Goal: Information Seeking & Learning: Learn about a topic

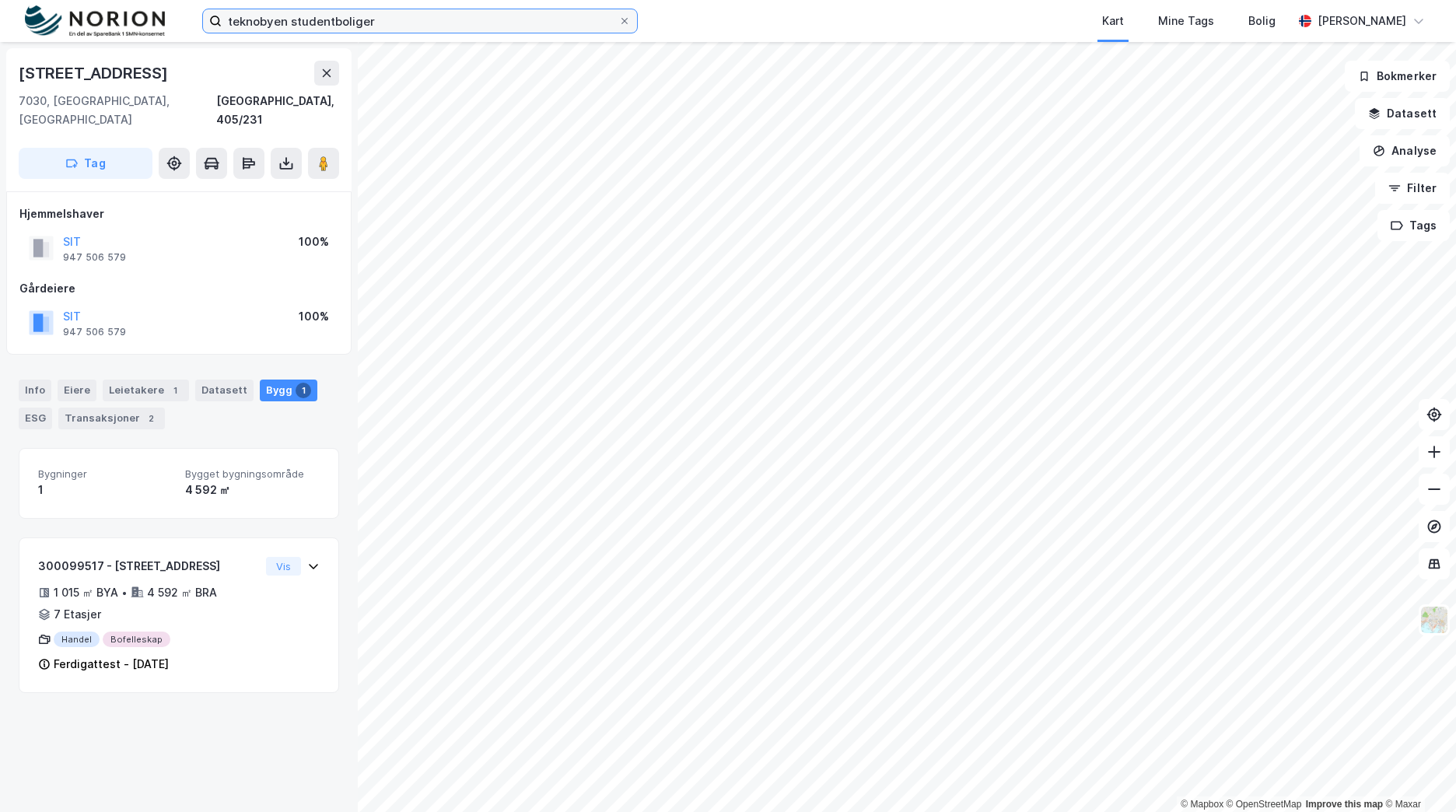
drag, startPoint x: 394, startPoint y: 20, endPoint x: 171, endPoint y: 24, distance: 223.0
click at [171, 24] on div "teknobyen studentboliger Kart Mine Tags Bolig [PERSON_NAME]" at bounding box center [728, 21] width 1456 height 42
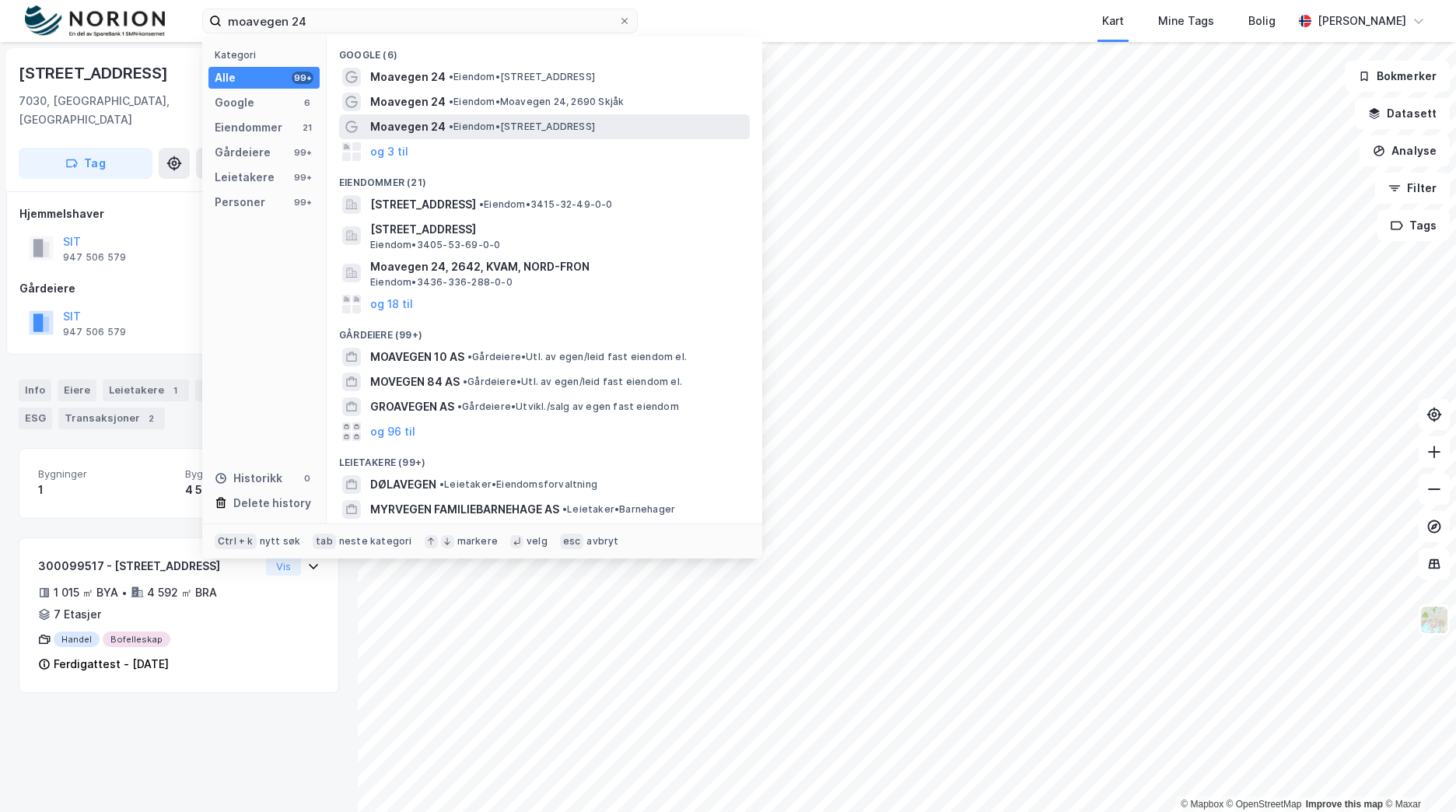
click at [475, 125] on span "• Eiendom • [STREET_ADDRESS]" at bounding box center [521, 127] width 146 height 12
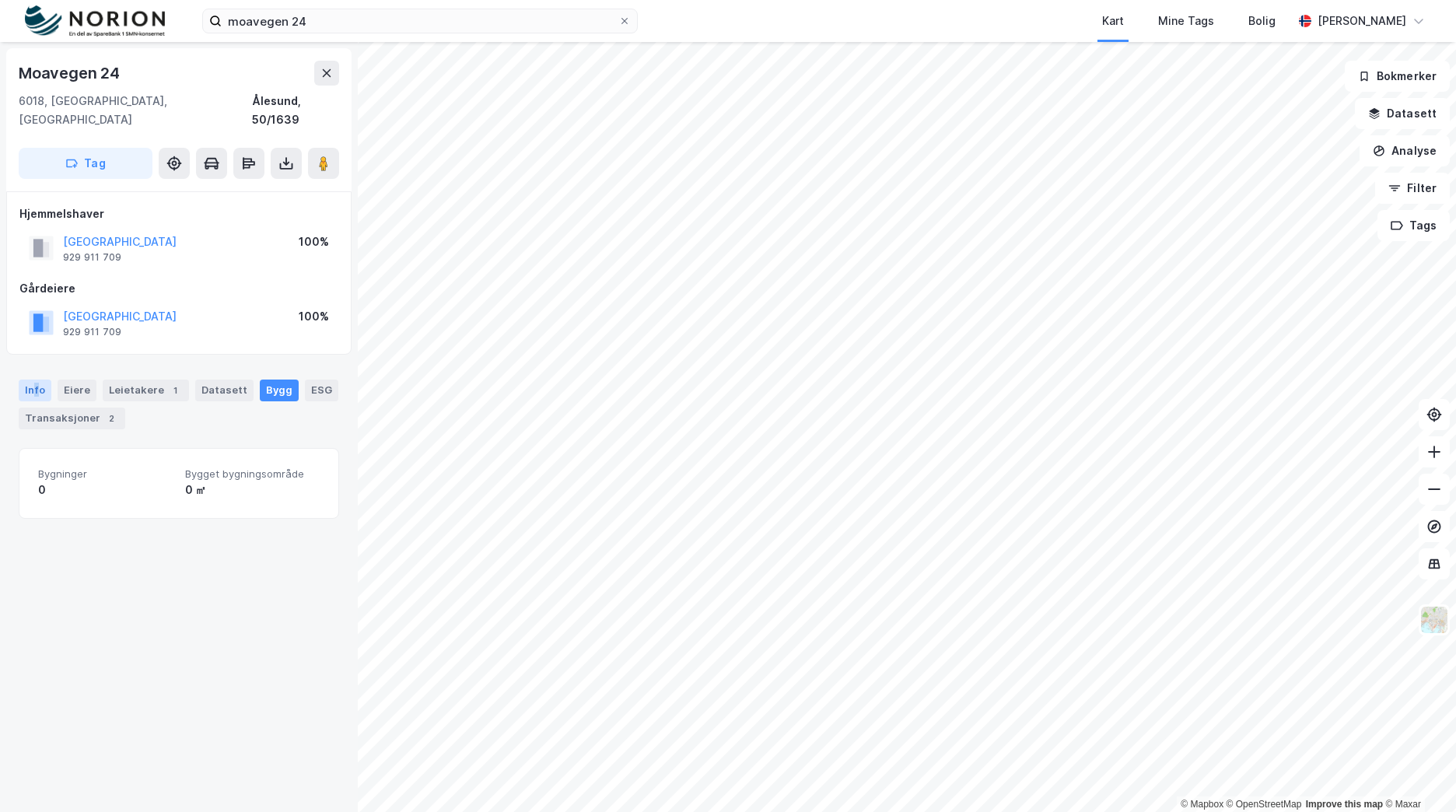
click at [33, 380] on div "Info" at bounding box center [34, 390] width 33 height 22
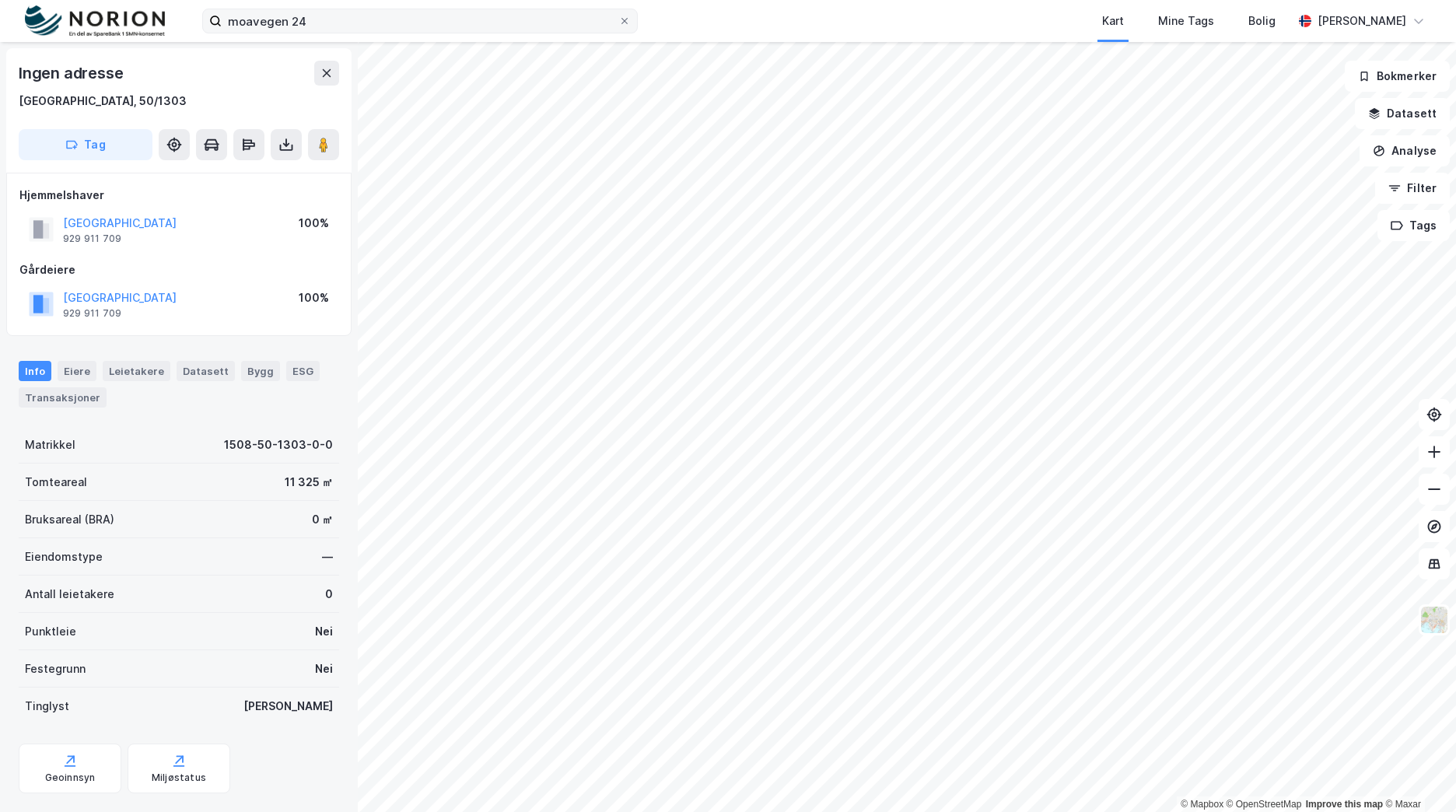
scroll to position [2, 0]
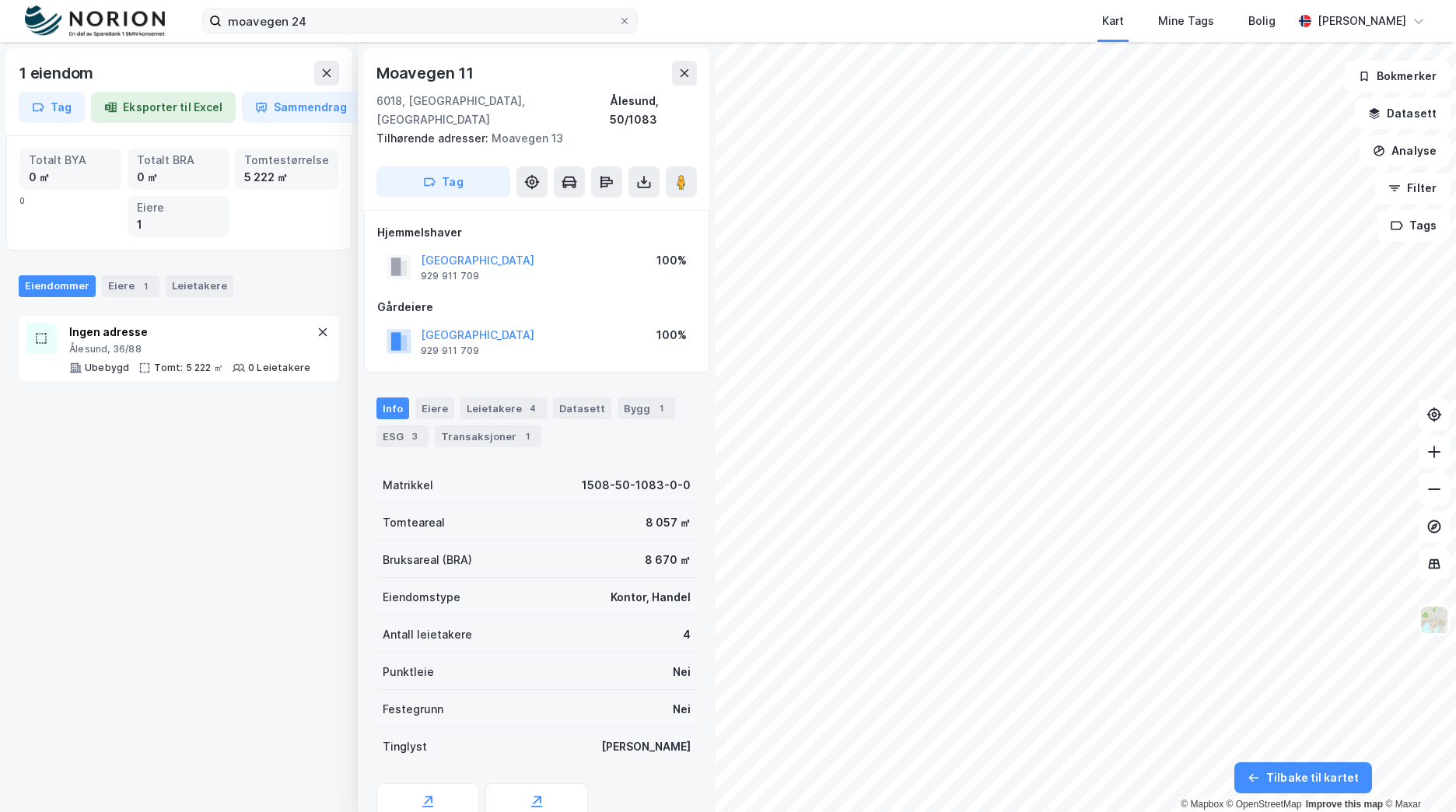
scroll to position [2, 0]
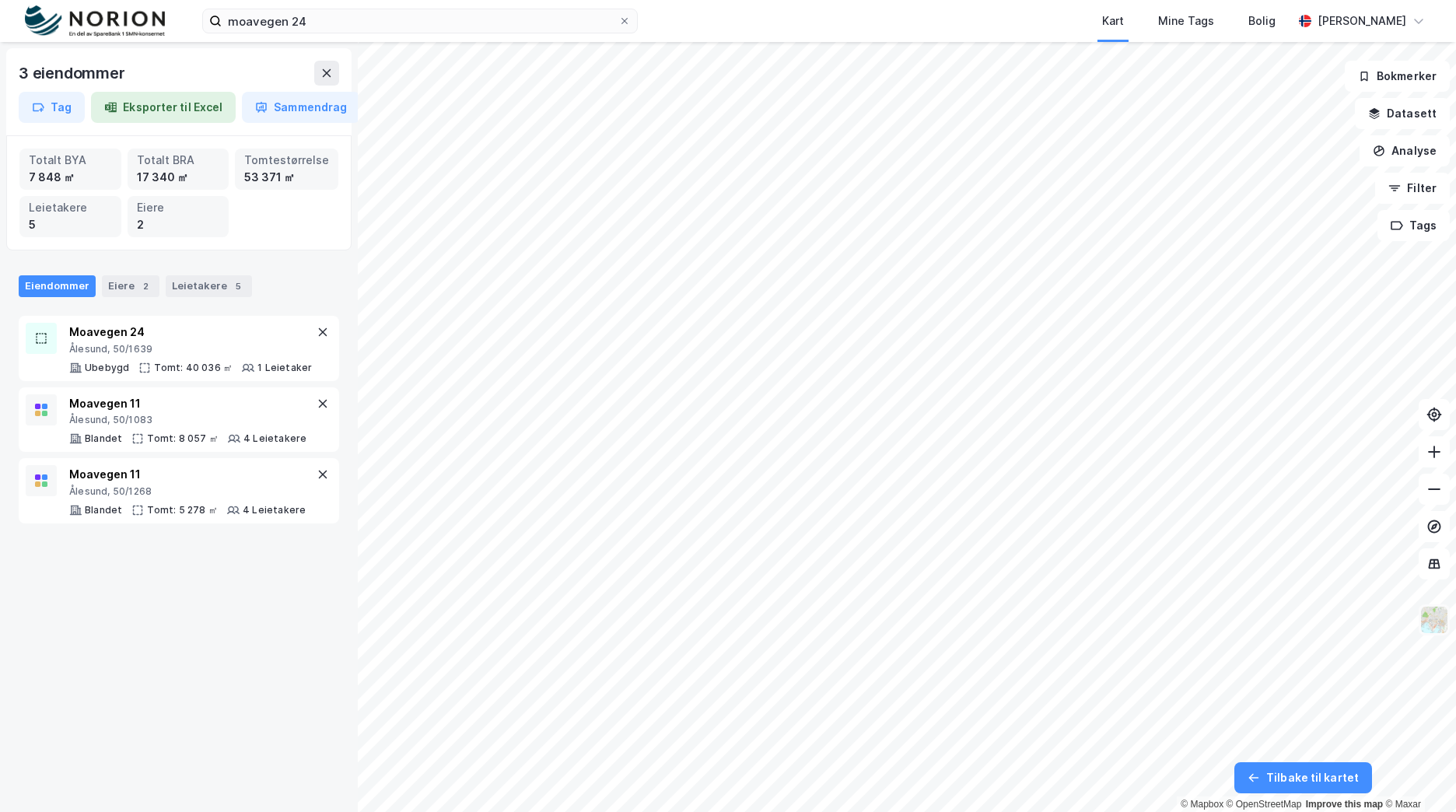
click at [1425, 620] on img at bounding box center [1435, 620] width 30 height 30
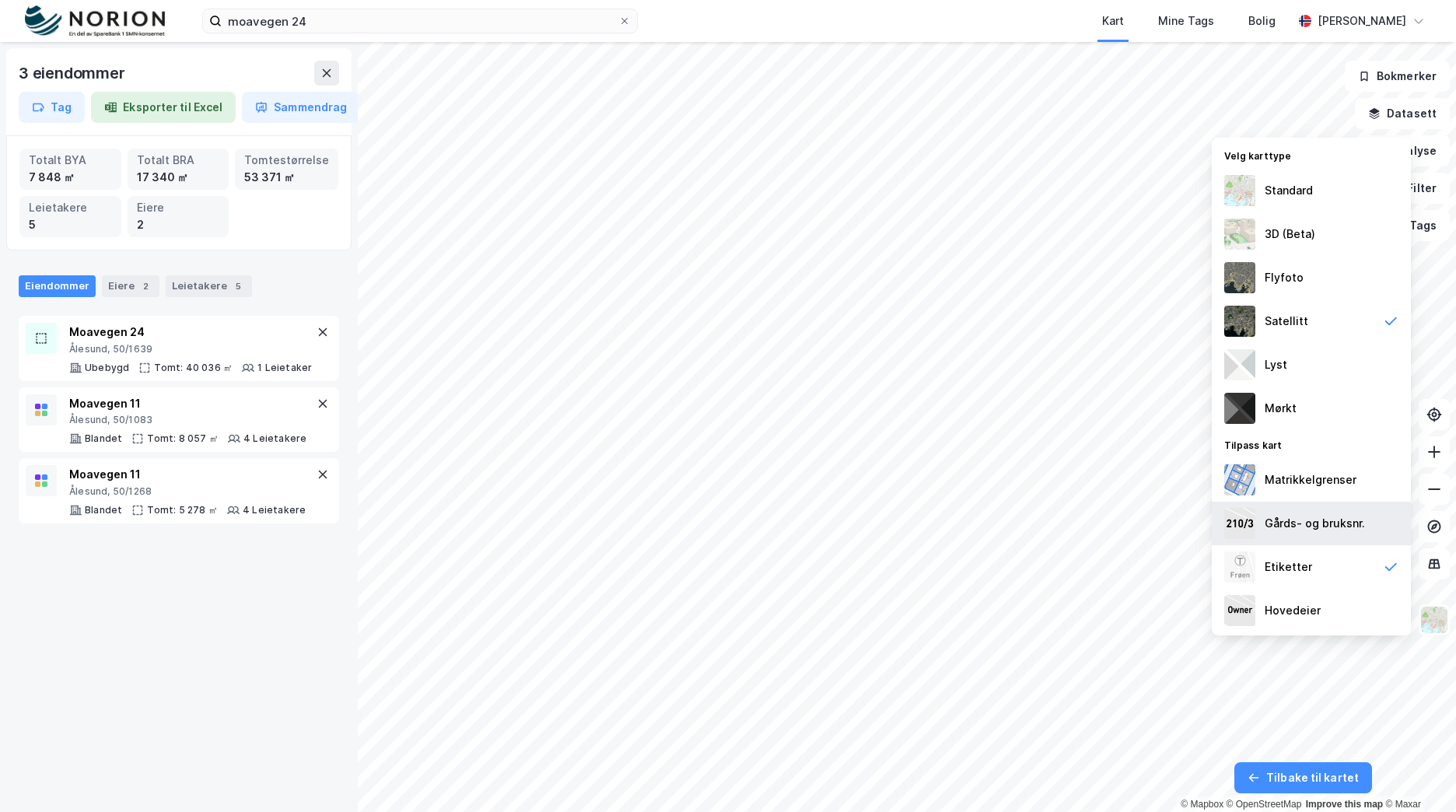
click at [1352, 526] on div "Gårds- og bruksnr." at bounding box center [1314, 523] width 100 height 18
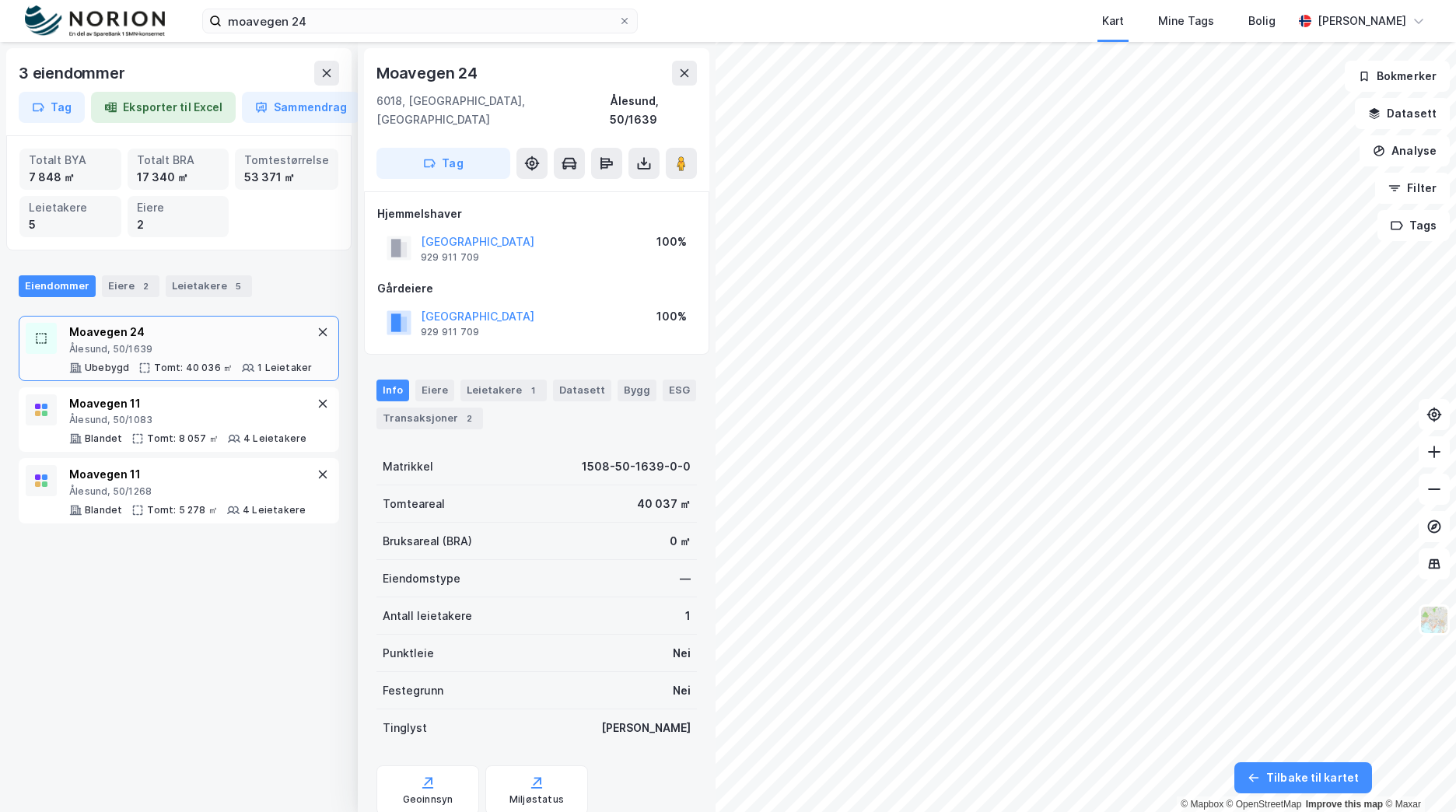
scroll to position [2, 0]
click at [437, 764] on div "Geoinnsyn" at bounding box center [427, 788] width 103 height 50
click at [1411, 146] on button "Analyse" at bounding box center [1404, 150] width 91 height 31
click at [1406, 136] on button "Analyse" at bounding box center [1404, 150] width 91 height 31
click at [1426, 140] on button "Analyse" at bounding box center [1404, 150] width 91 height 31
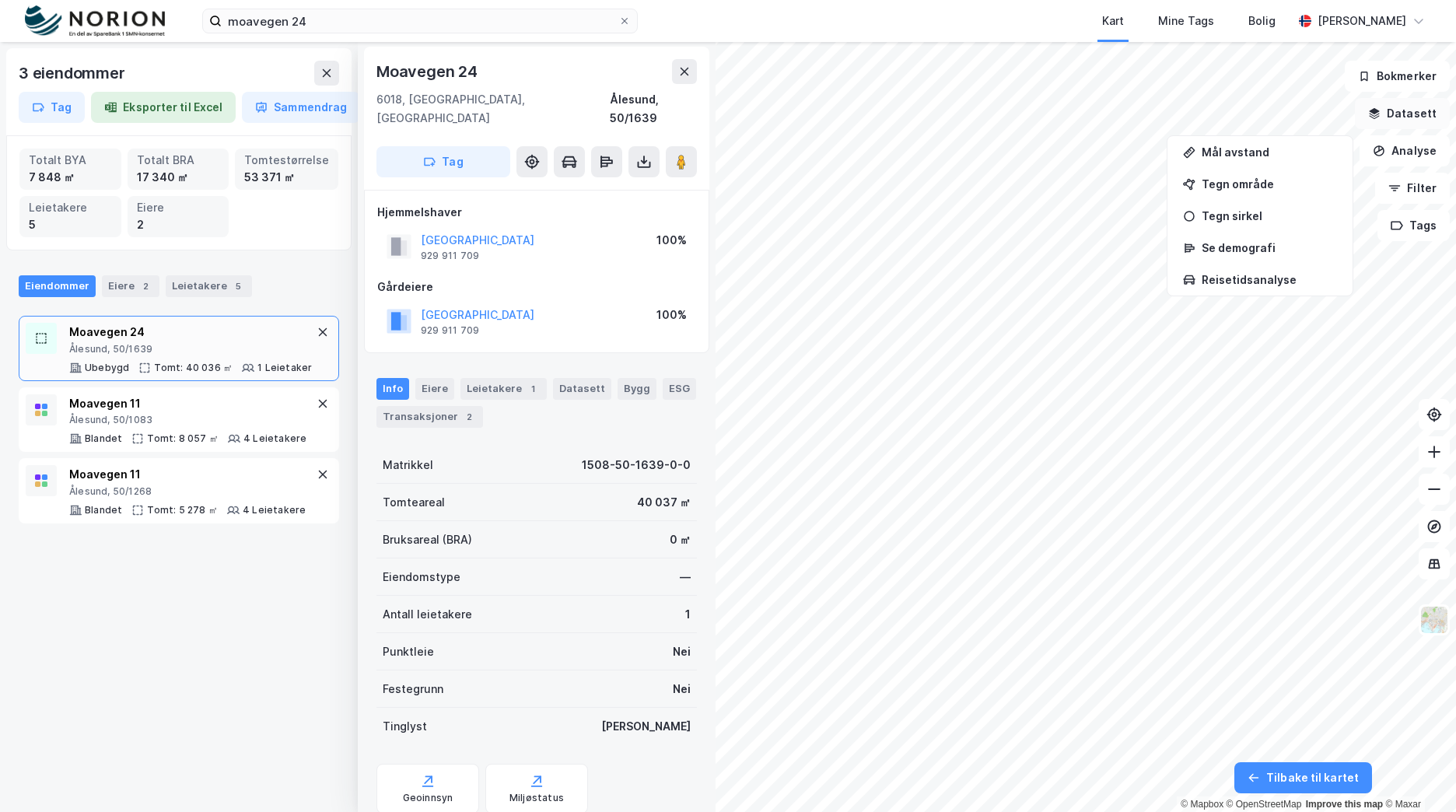
click at [1406, 104] on button "Datasett" at bounding box center [1402, 112] width 95 height 31
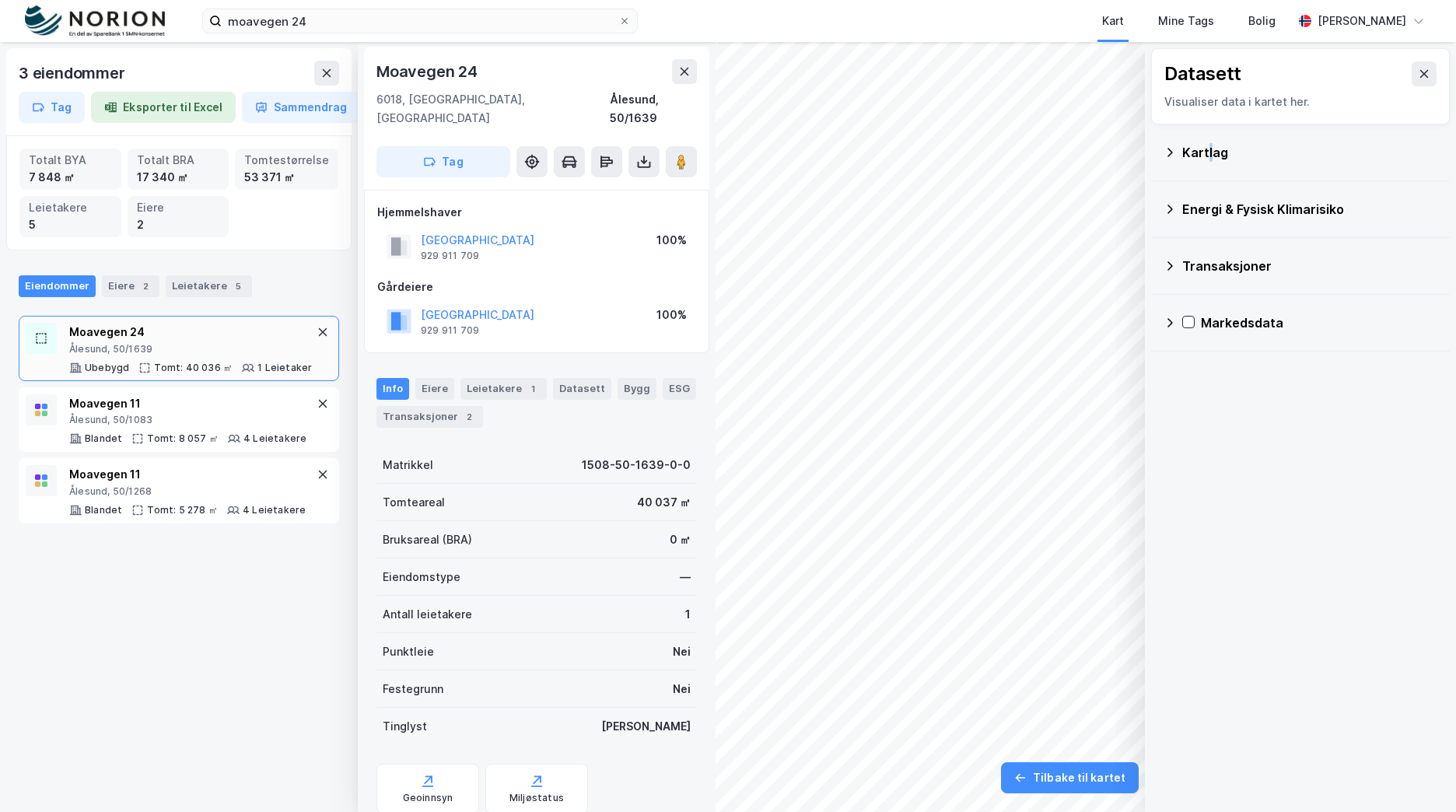
click at [1210, 156] on div "Kartlag" at bounding box center [1310, 152] width 255 height 18
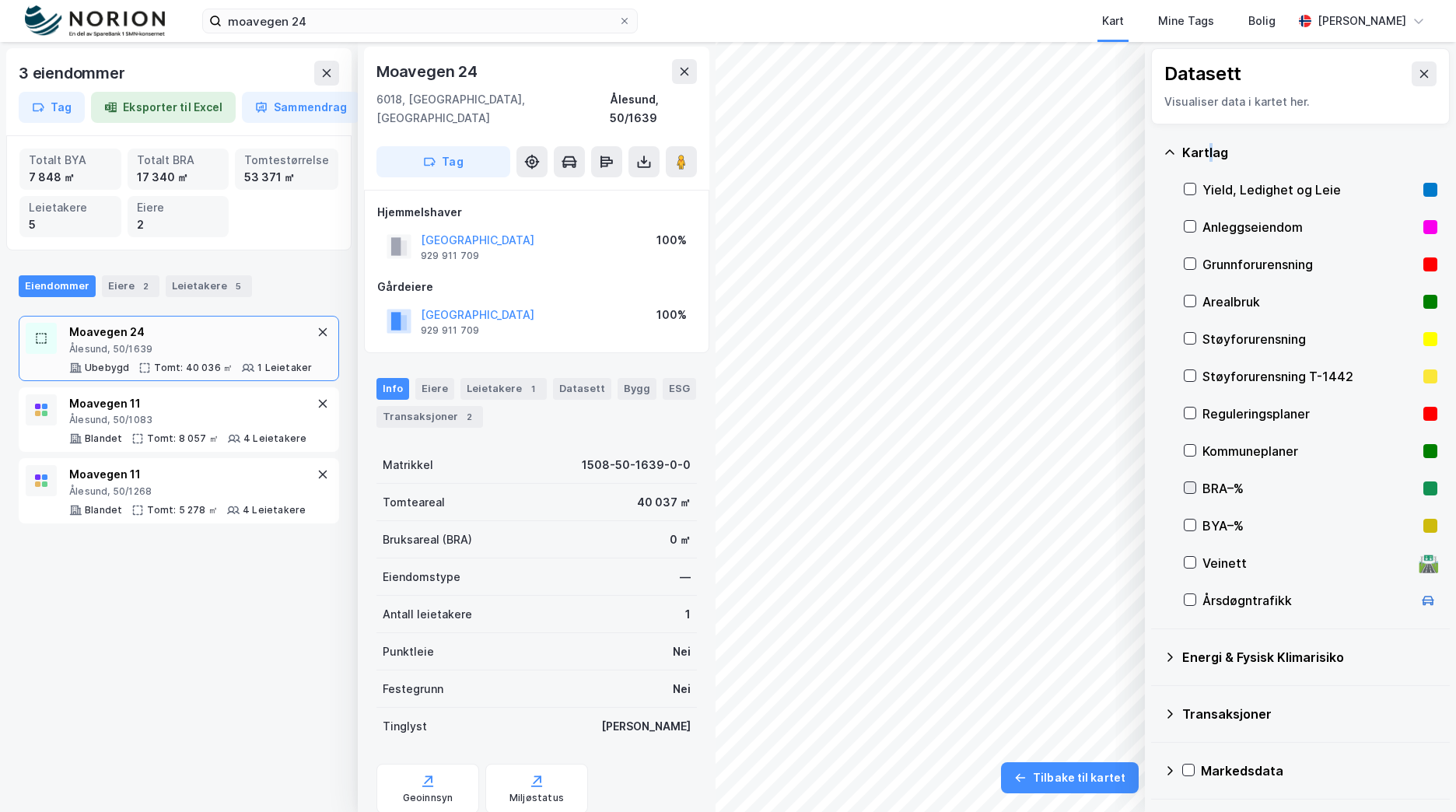
click at [1194, 489] on icon at bounding box center [1190, 488] width 11 height 11
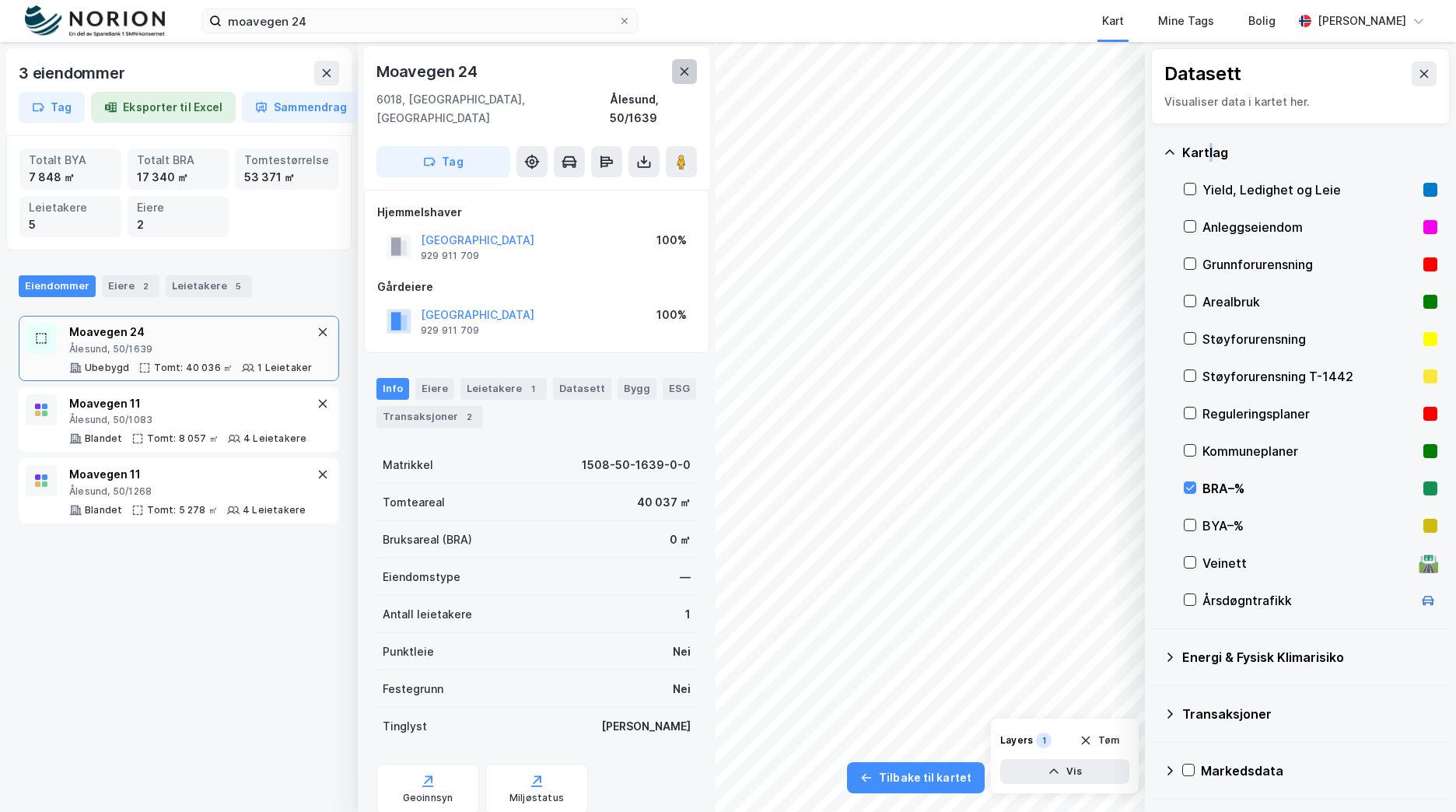
click at [685, 77] on button at bounding box center [684, 71] width 25 height 25
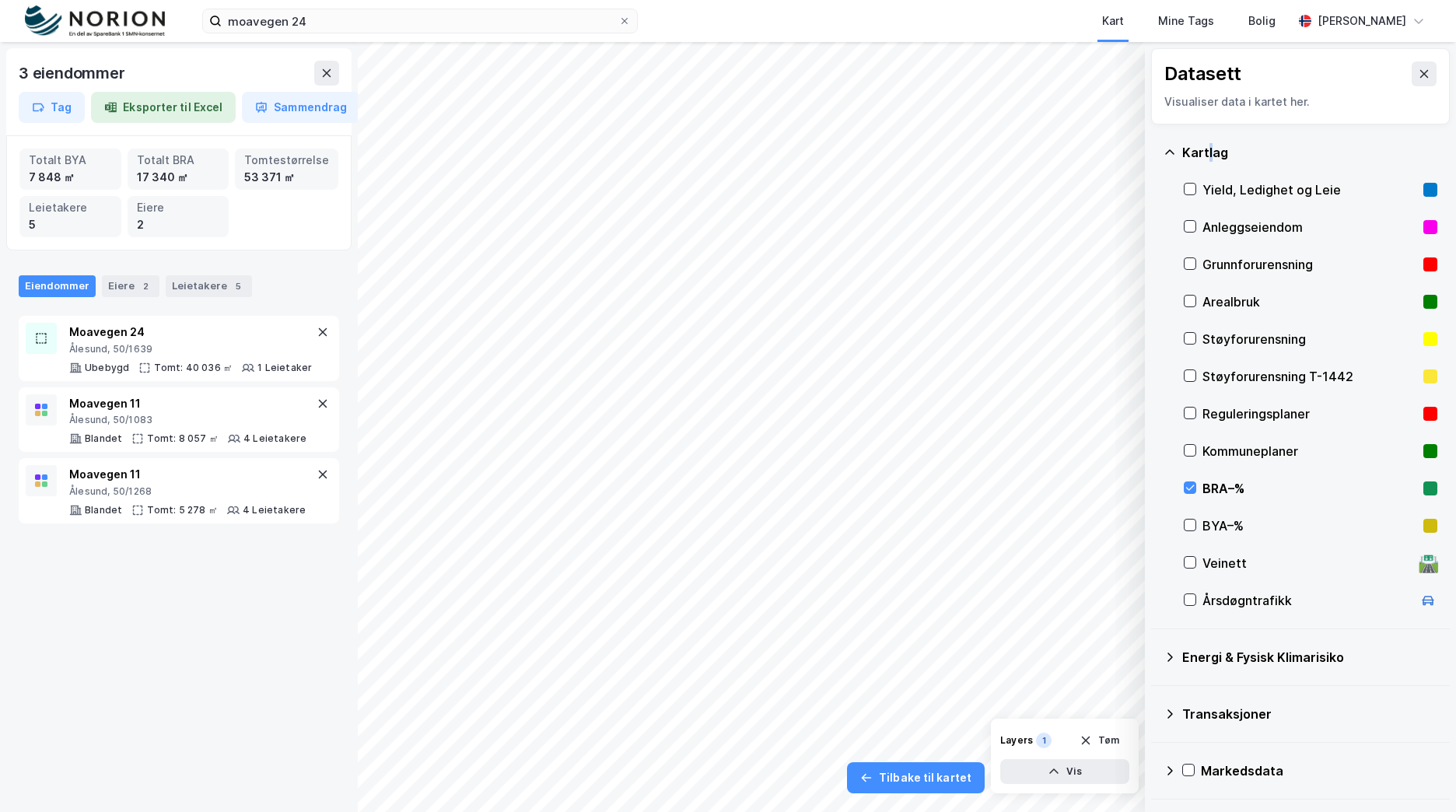
click at [1420, 76] on icon at bounding box center [1424, 74] width 9 height 8
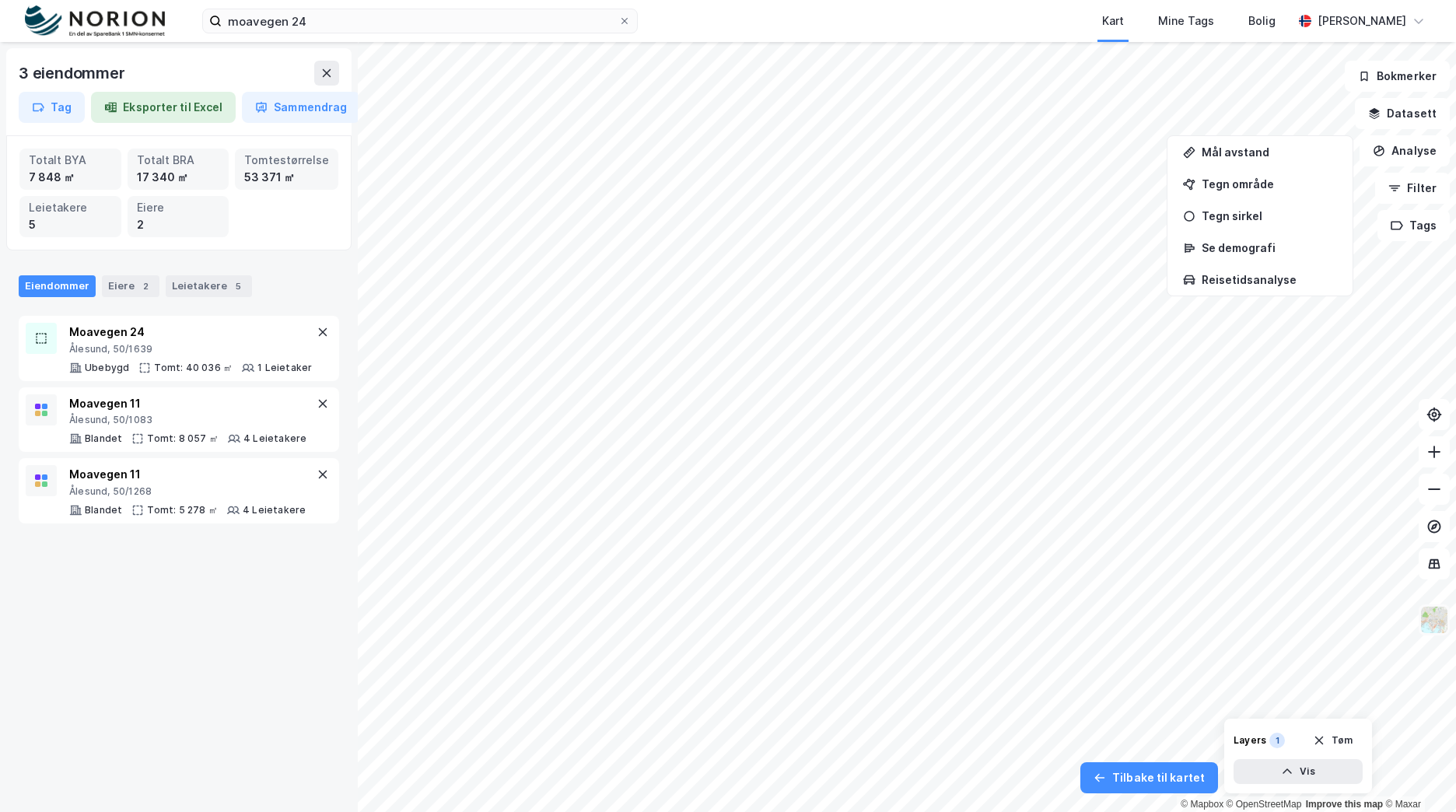
click at [1438, 616] on img at bounding box center [1435, 620] width 30 height 30
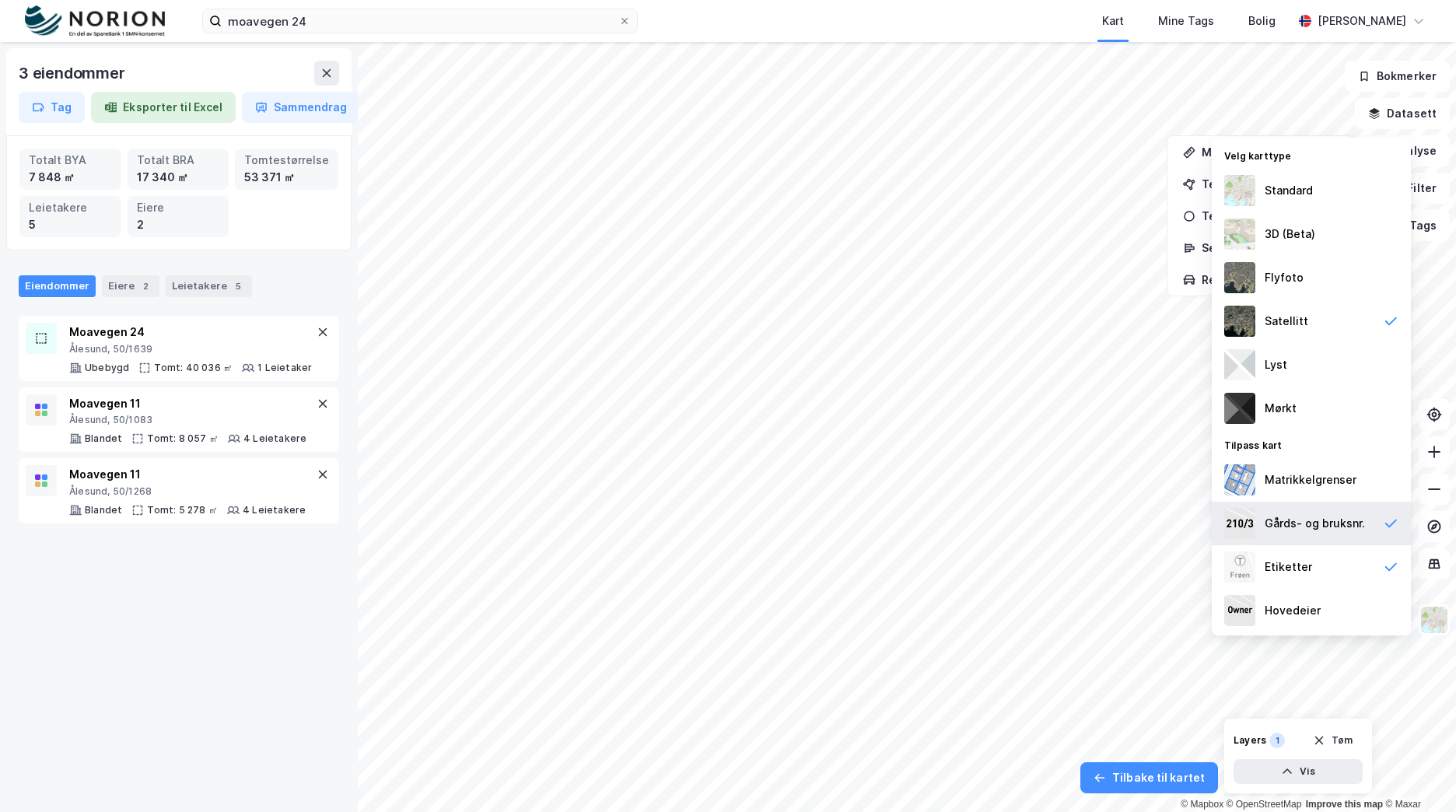
click at [1339, 529] on div "Gårds- og bruksnr." at bounding box center [1314, 523] width 100 height 18
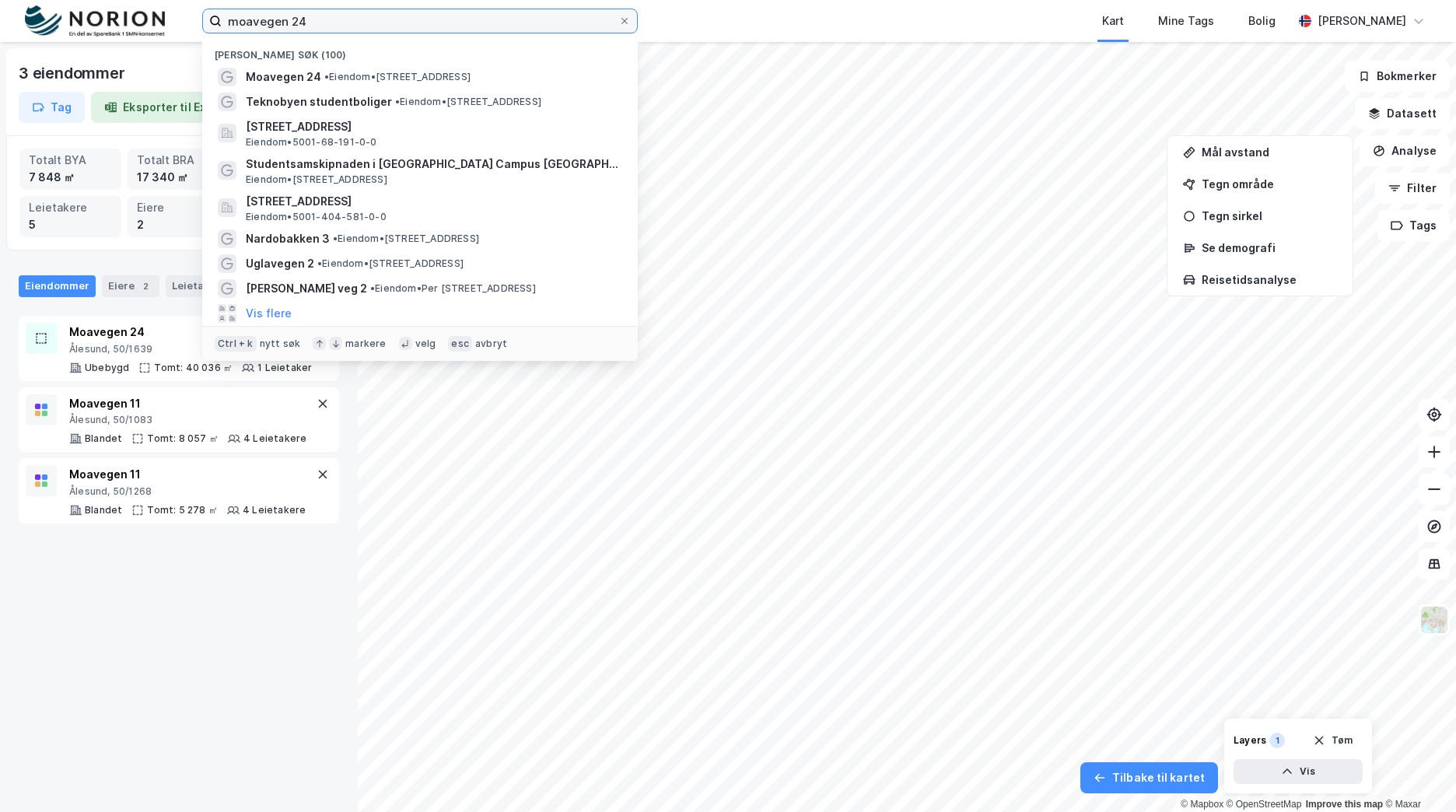
drag, startPoint x: 373, startPoint y: 27, endPoint x: 99, endPoint y: 25, distance: 274.0
click at [99, 25] on div "moavegen 24 Nylige søk (100) Moavegen 24 • Eiendom • [STREET_ADDRESS] Teknobyen…" at bounding box center [728, 21] width 1456 height 42
type input "wessels veg 83"
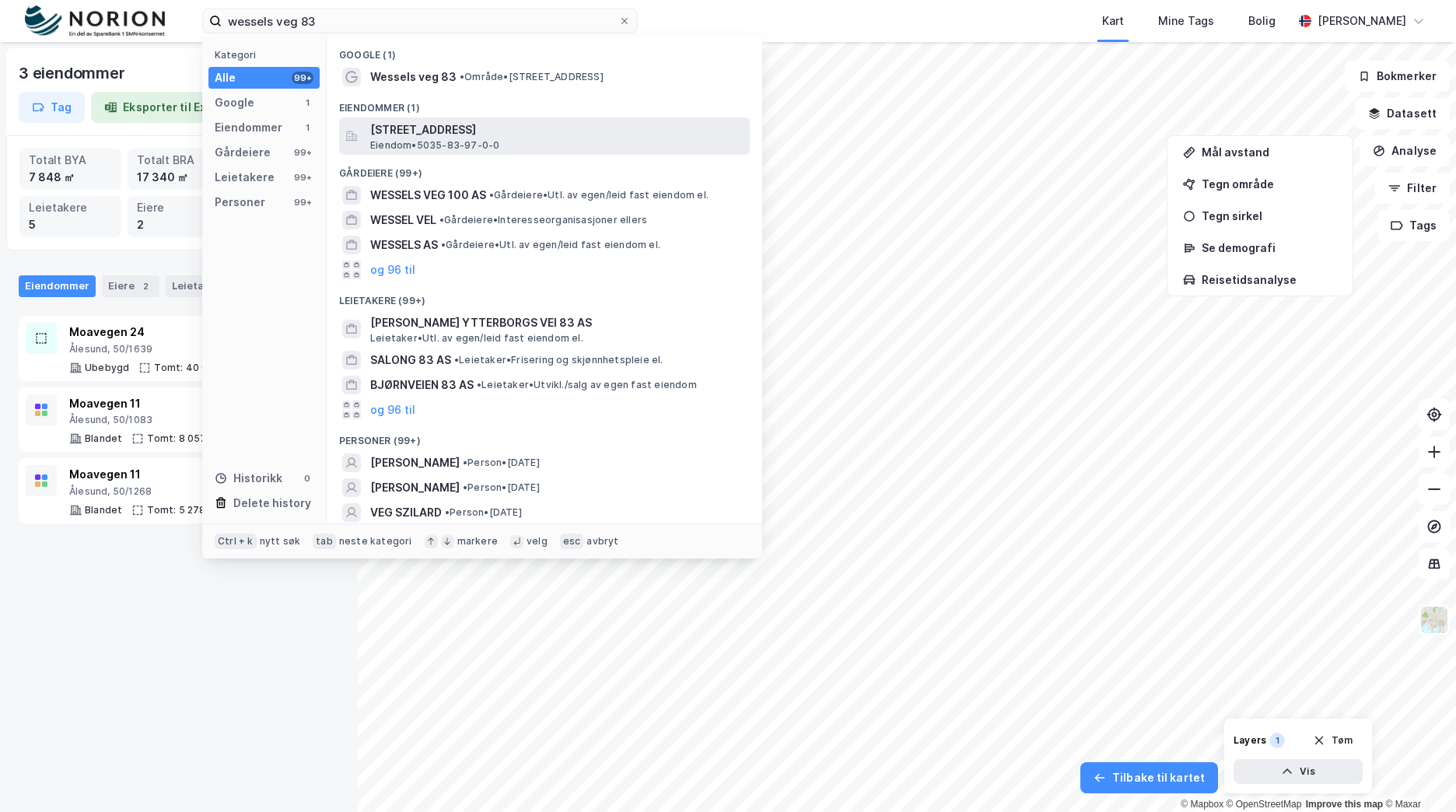
click at [515, 122] on span "[STREET_ADDRESS]" at bounding box center [557, 129] width 374 height 18
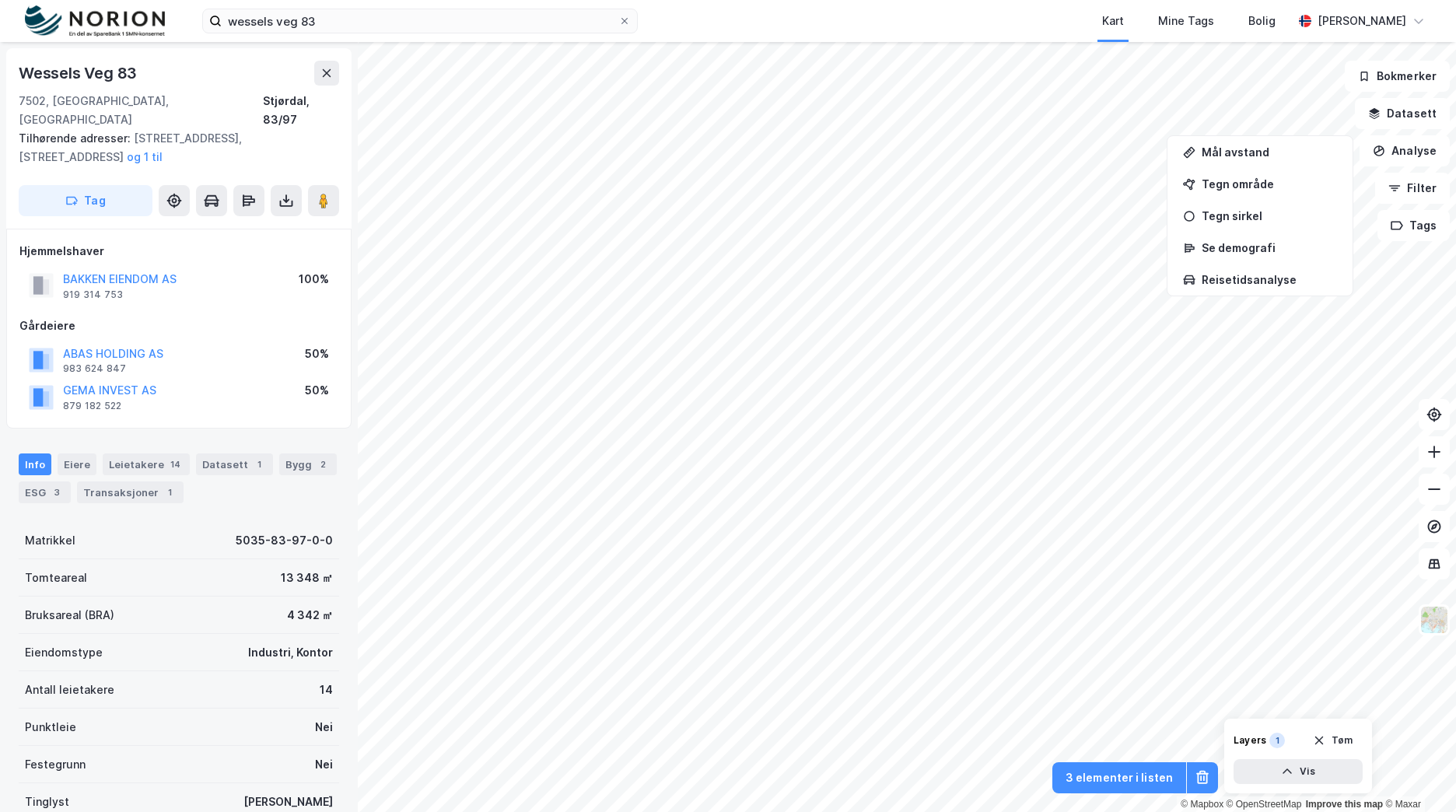
scroll to position [2, 0]
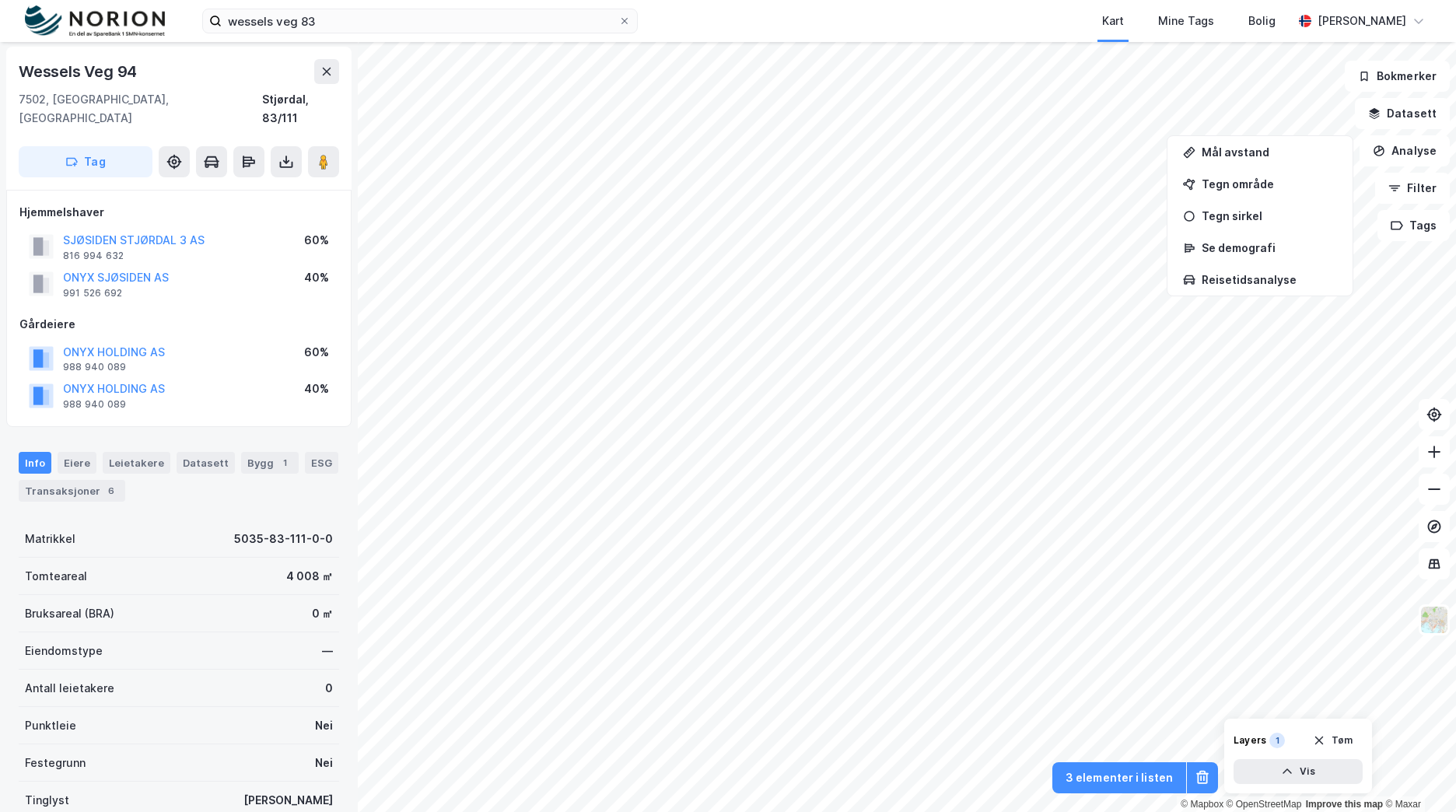
scroll to position [2, 0]
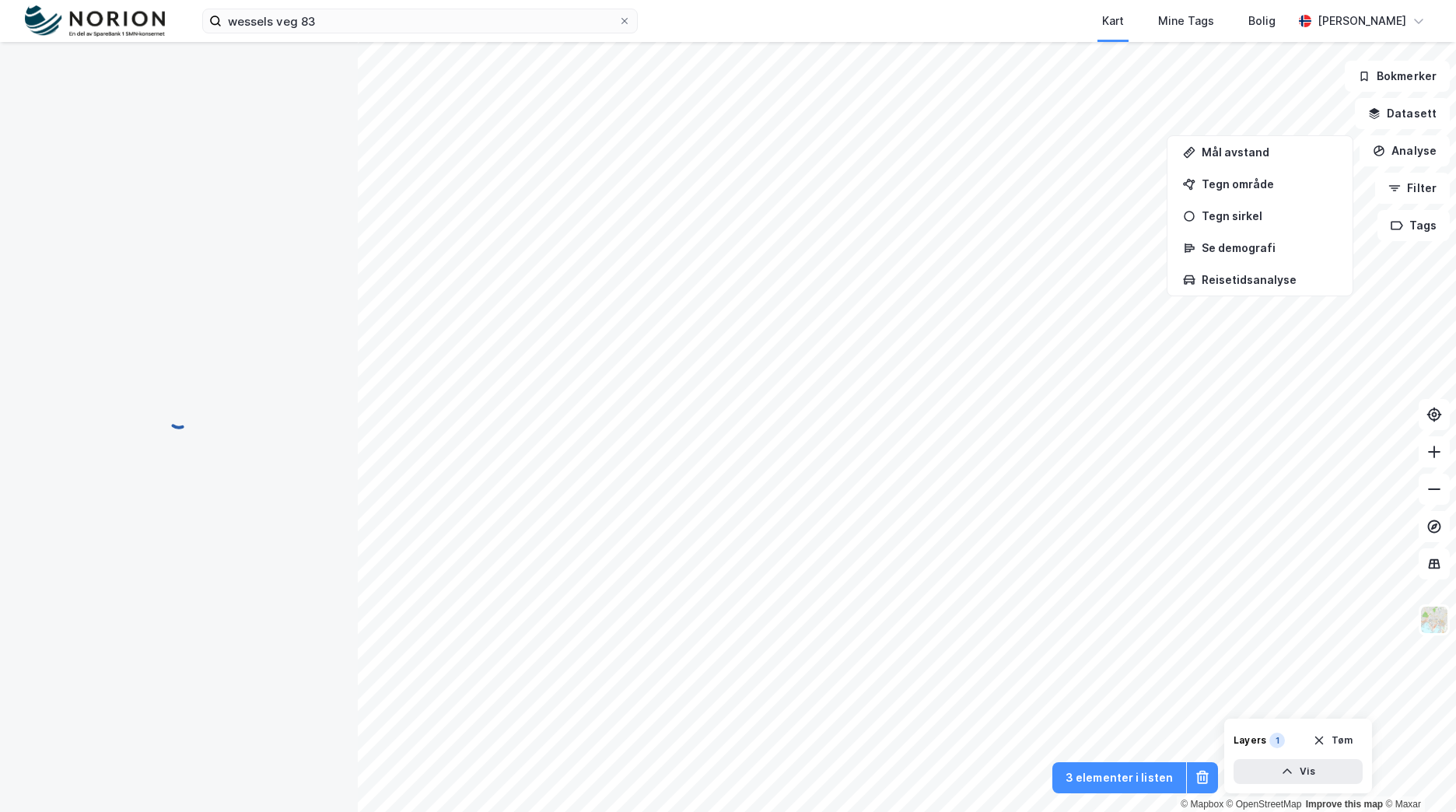
scroll to position [2, 0]
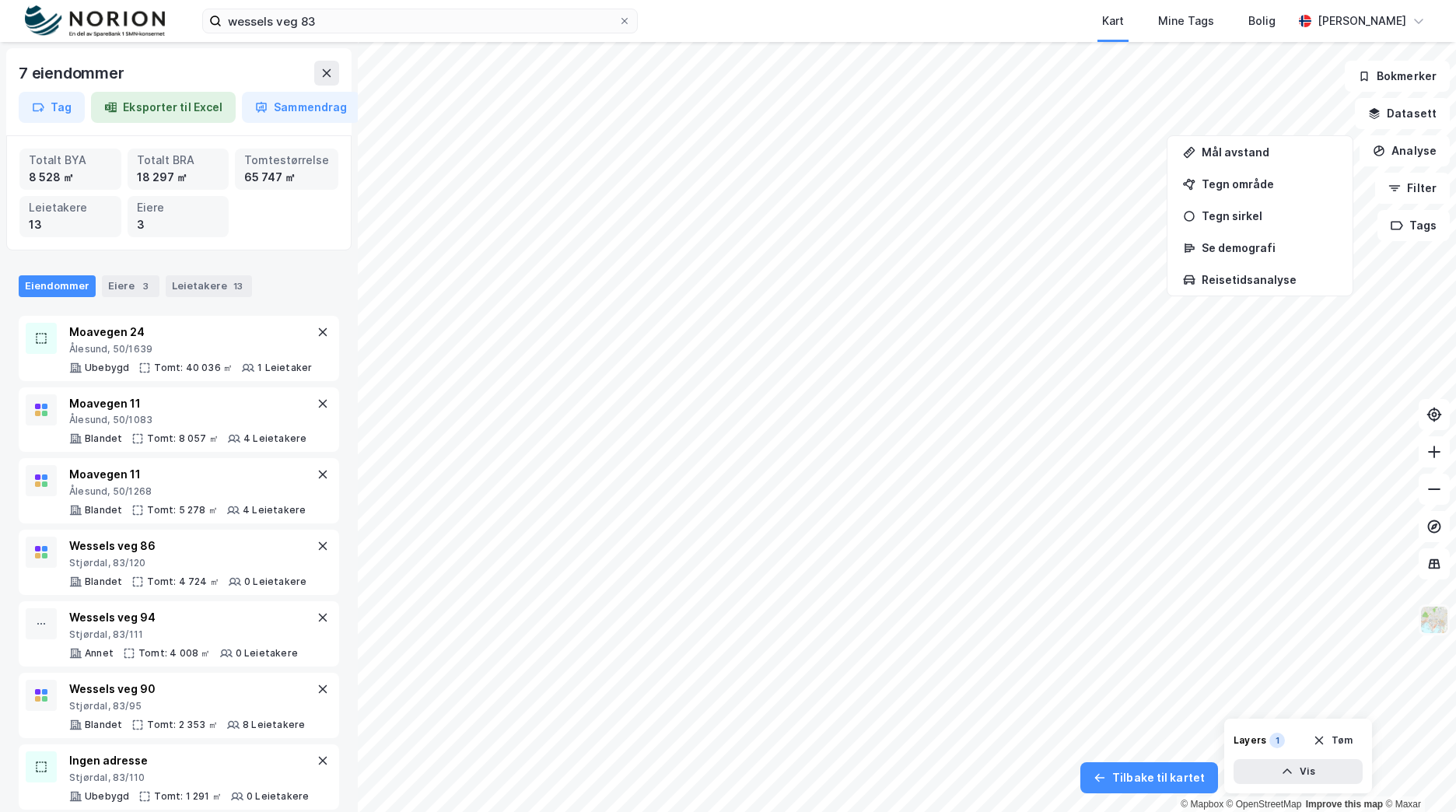
click at [1439, 617] on img at bounding box center [1435, 620] width 30 height 30
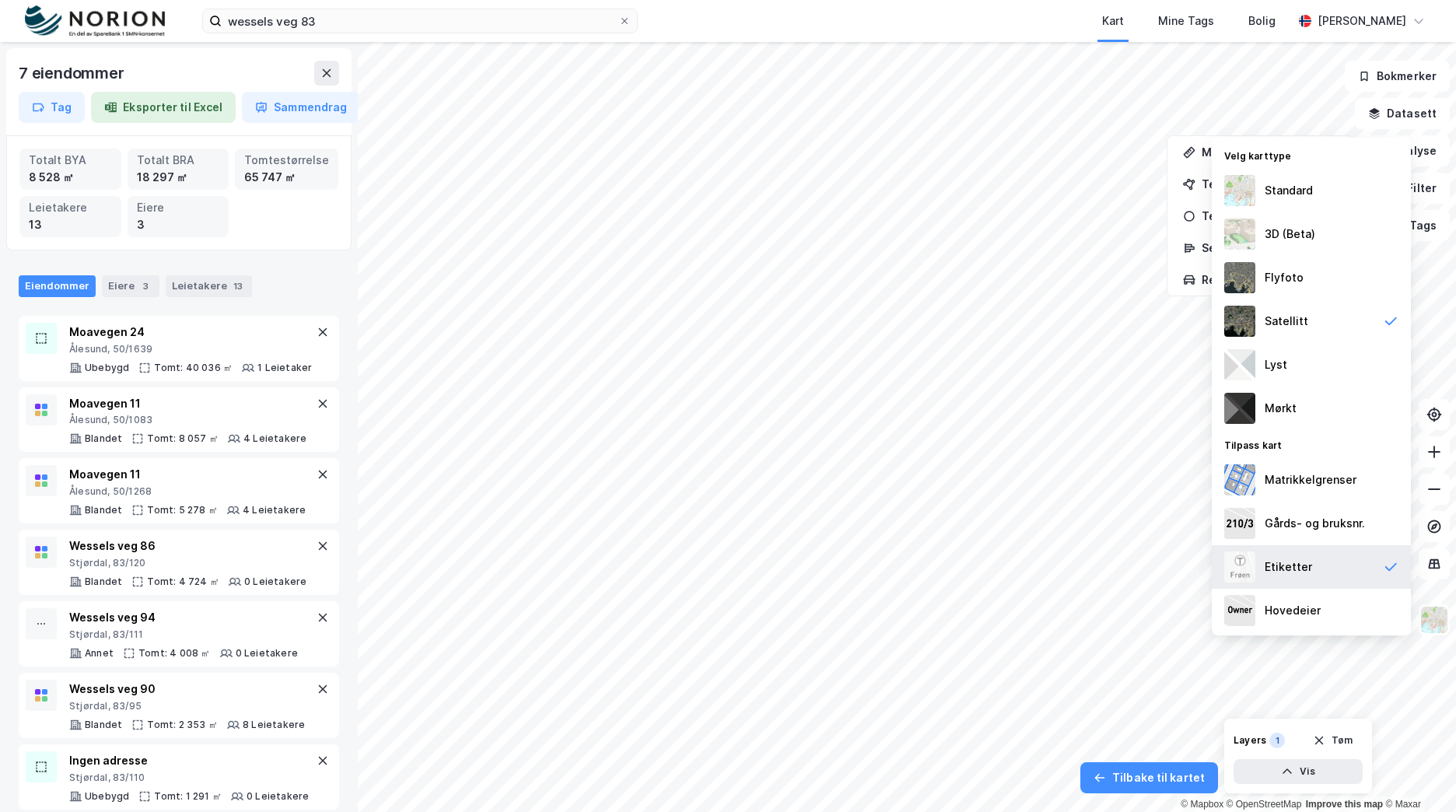
click at [1325, 568] on div "Etiketter" at bounding box center [1311, 567] width 199 height 44
click at [1346, 562] on div "Etiketter" at bounding box center [1311, 567] width 199 height 44
click at [1431, 118] on button "Datasett" at bounding box center [1402, 112] width 95 height 31
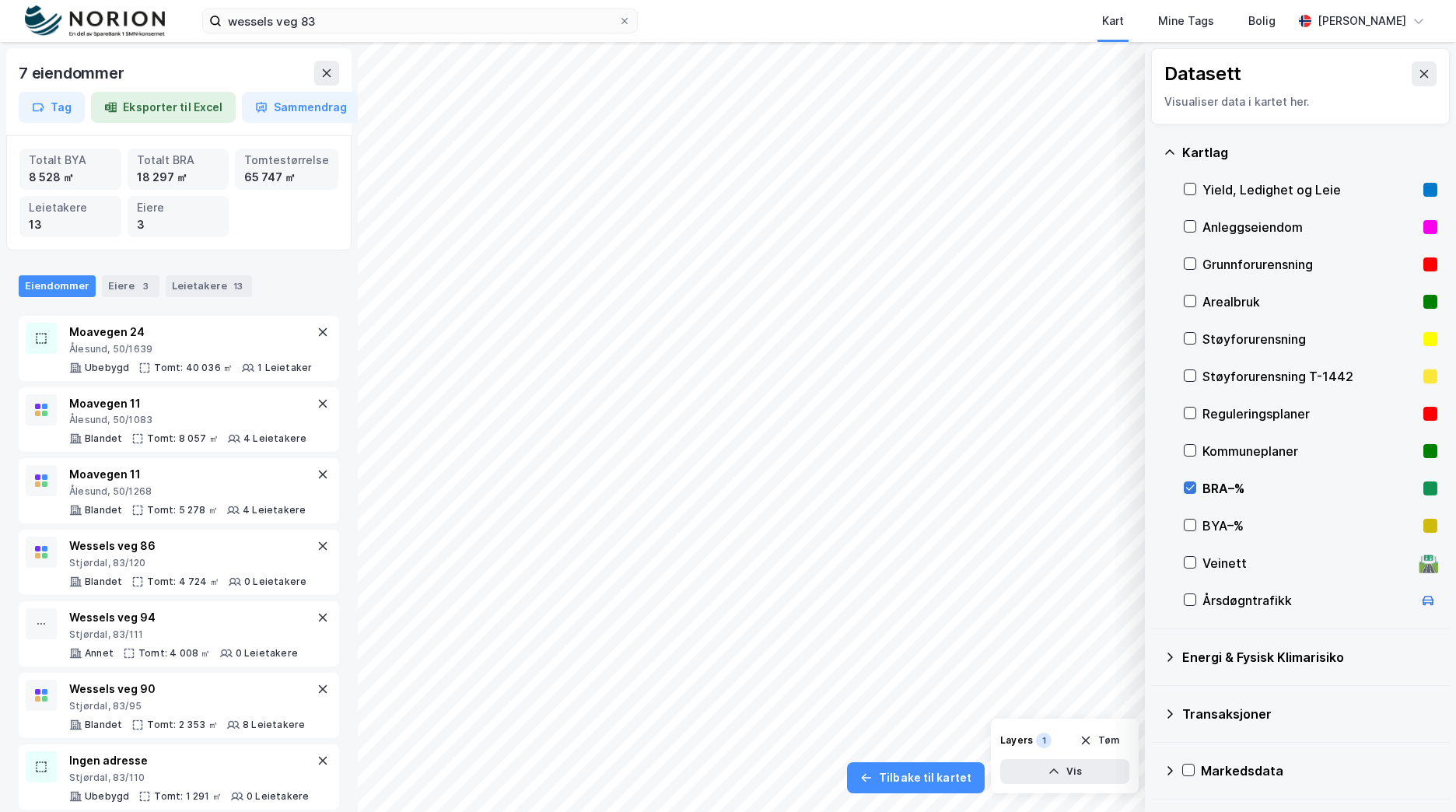
click at [1190, 484] on icon at bounding box center [1190, 488] width 11 height 11
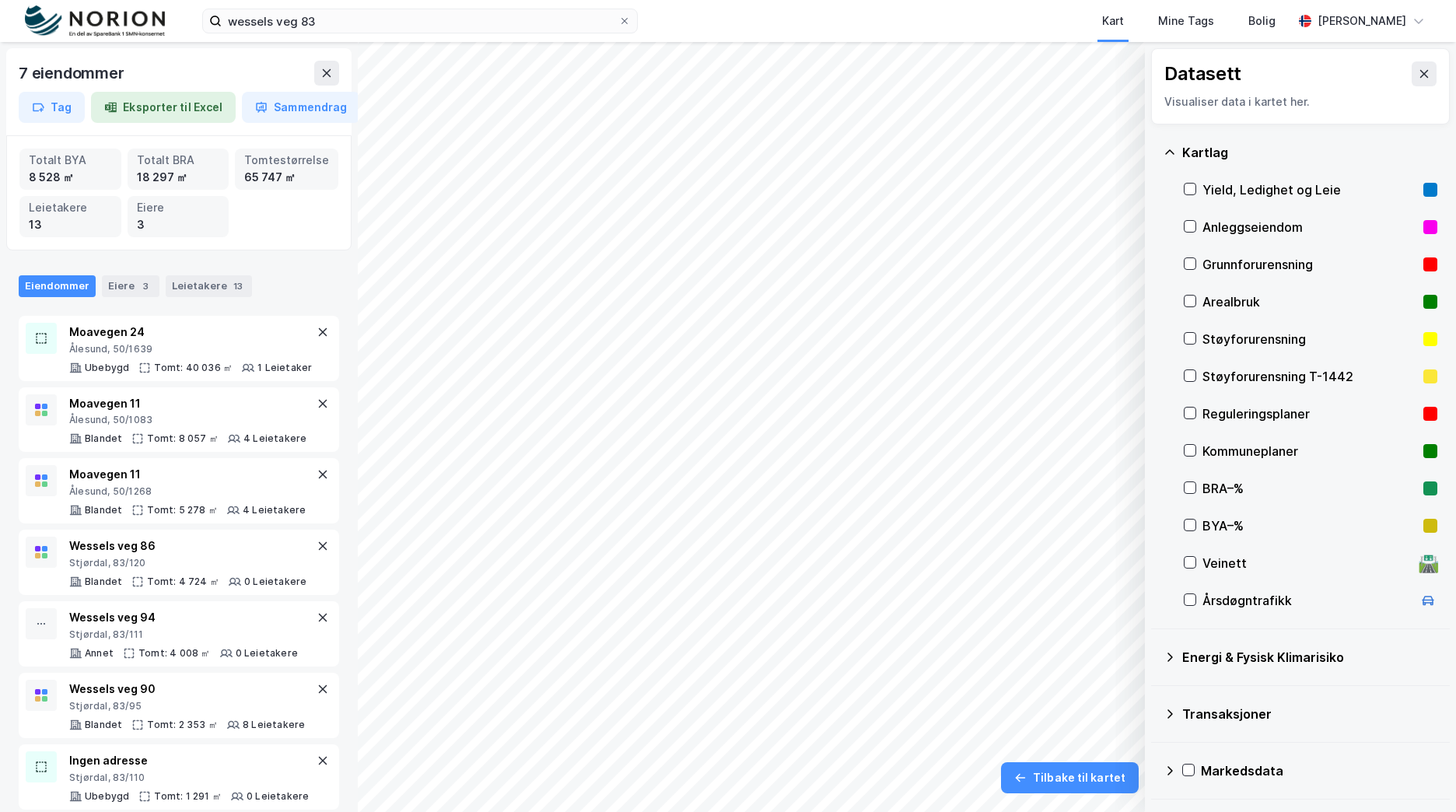
click at [1203, 150] on div "Kartlag" at bounding box center [1310, 152] width 255 height 18
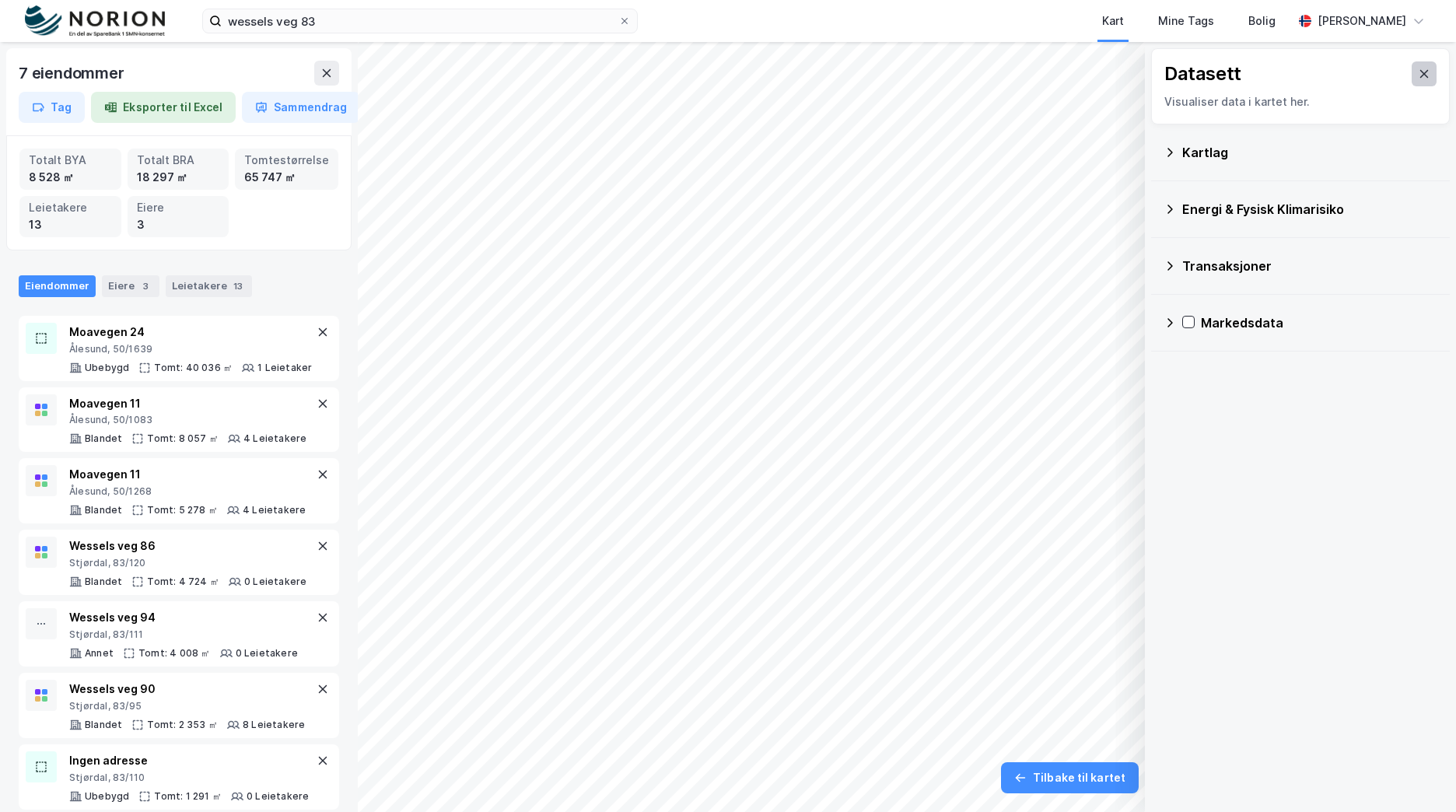
click at [1412, 65] on button at bounding box center [1424, 74] width 25 height 25
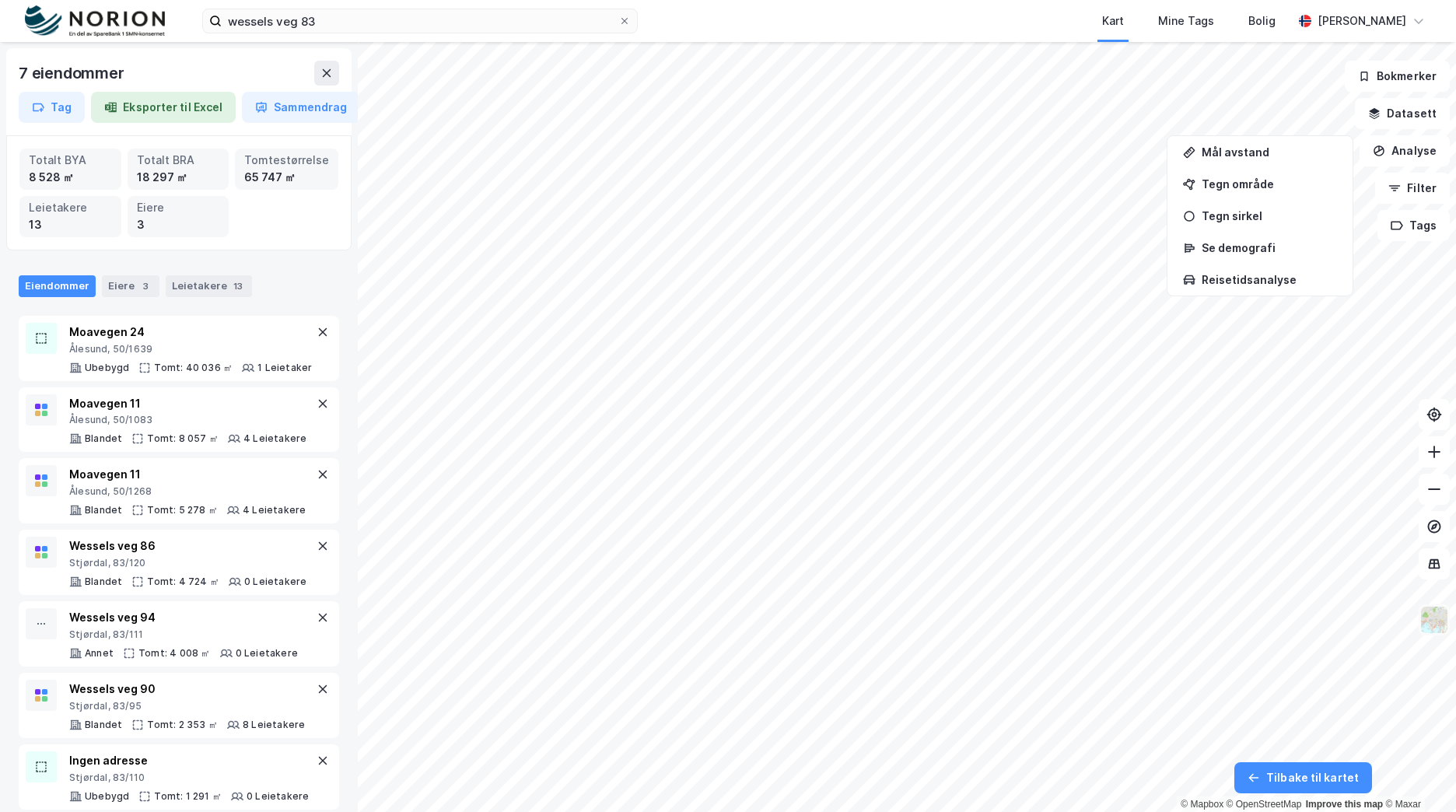
click at [1441, 619] on img at bounding box center [1435, 620] width 30 height 30
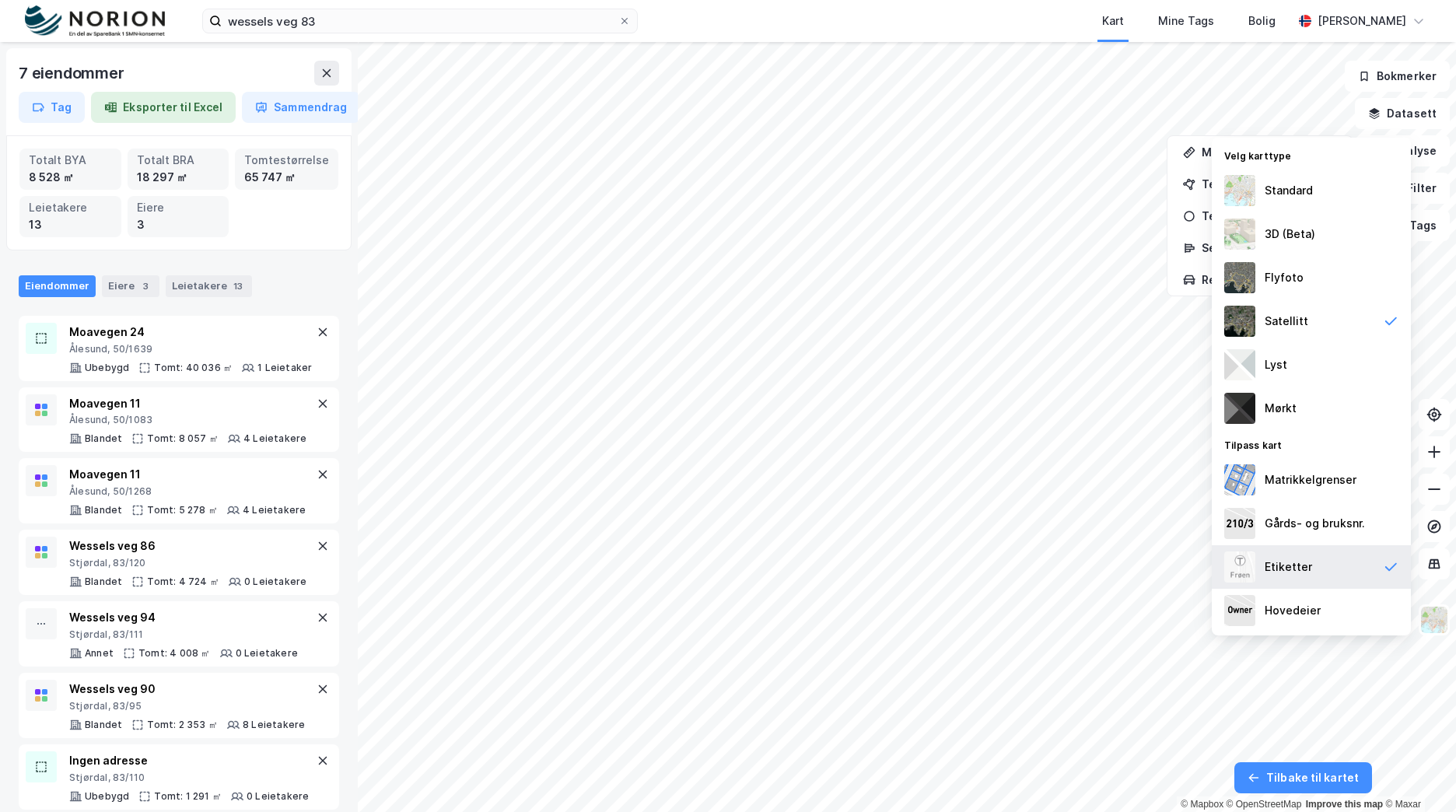
click at [1359, 570] on div "Etiketter" at bounding box center [1311, 567] width 199 height 44
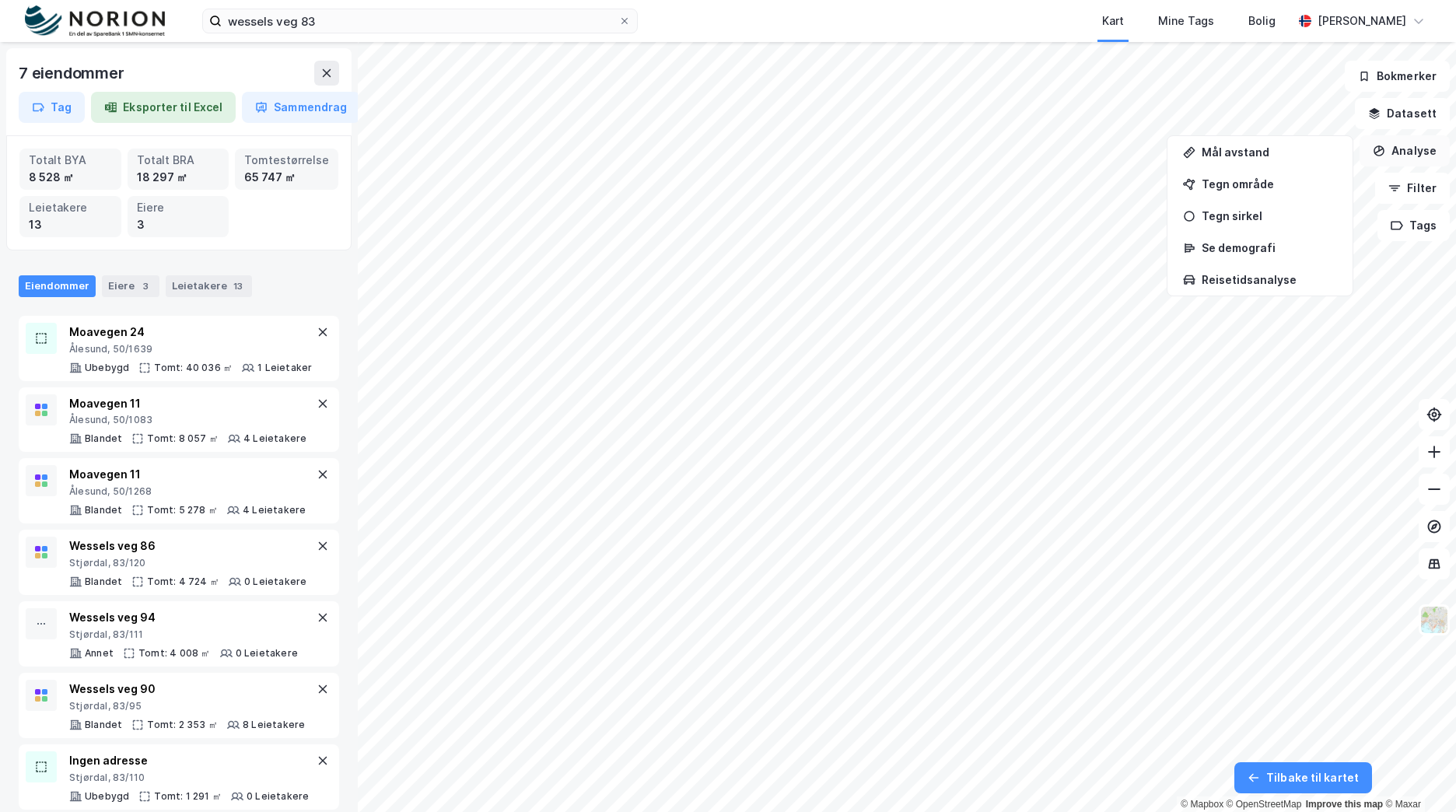
click at [1385, 144] on button "Analyse" at bounding box center [1404, 150] width 91 height 31
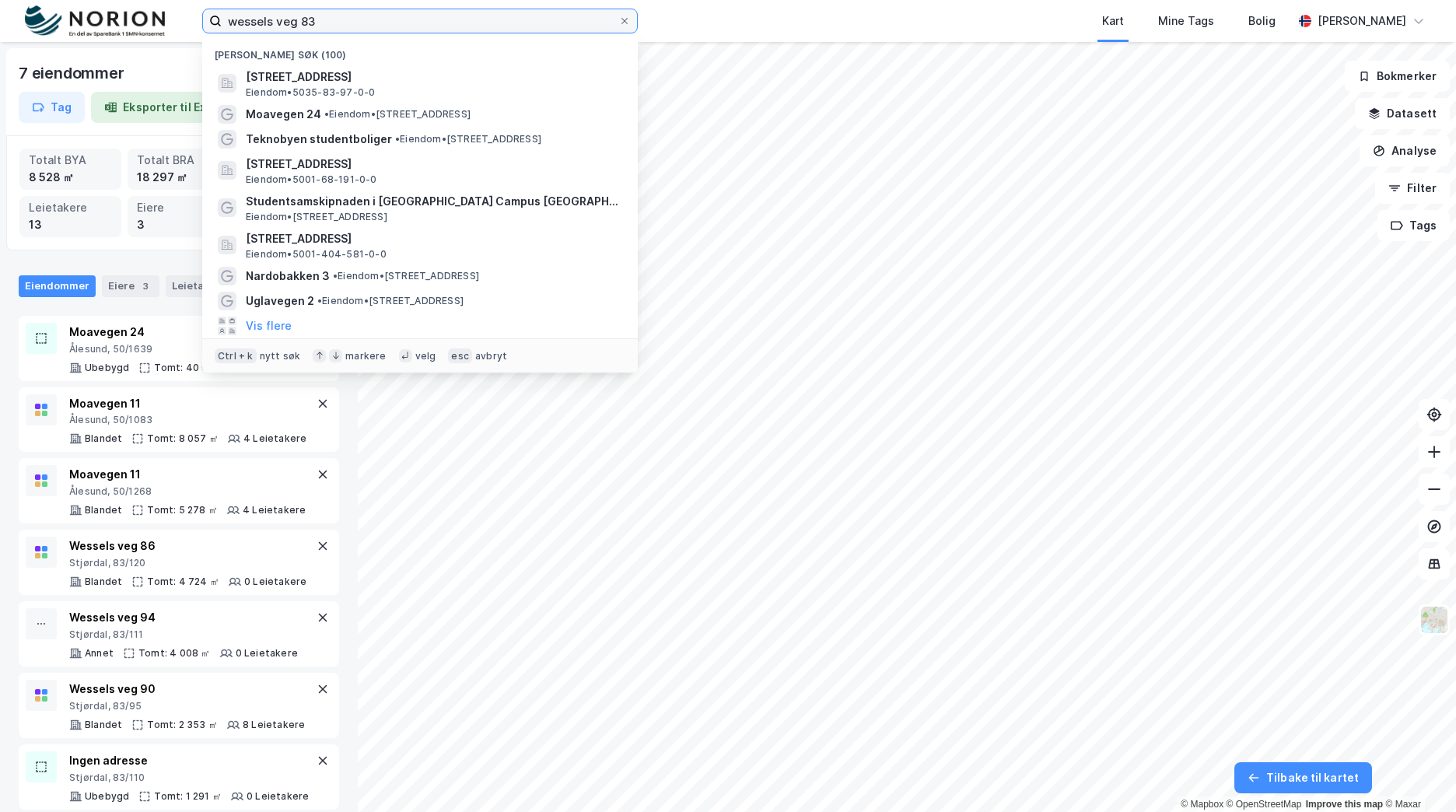
click at [269, 25] on input "wessels veg 83" at bounding box center [419, 21] width 397 height 24
click at [268, 25] on input "wessels veg 83" at bounding box center [419, 21] width 397 height 24
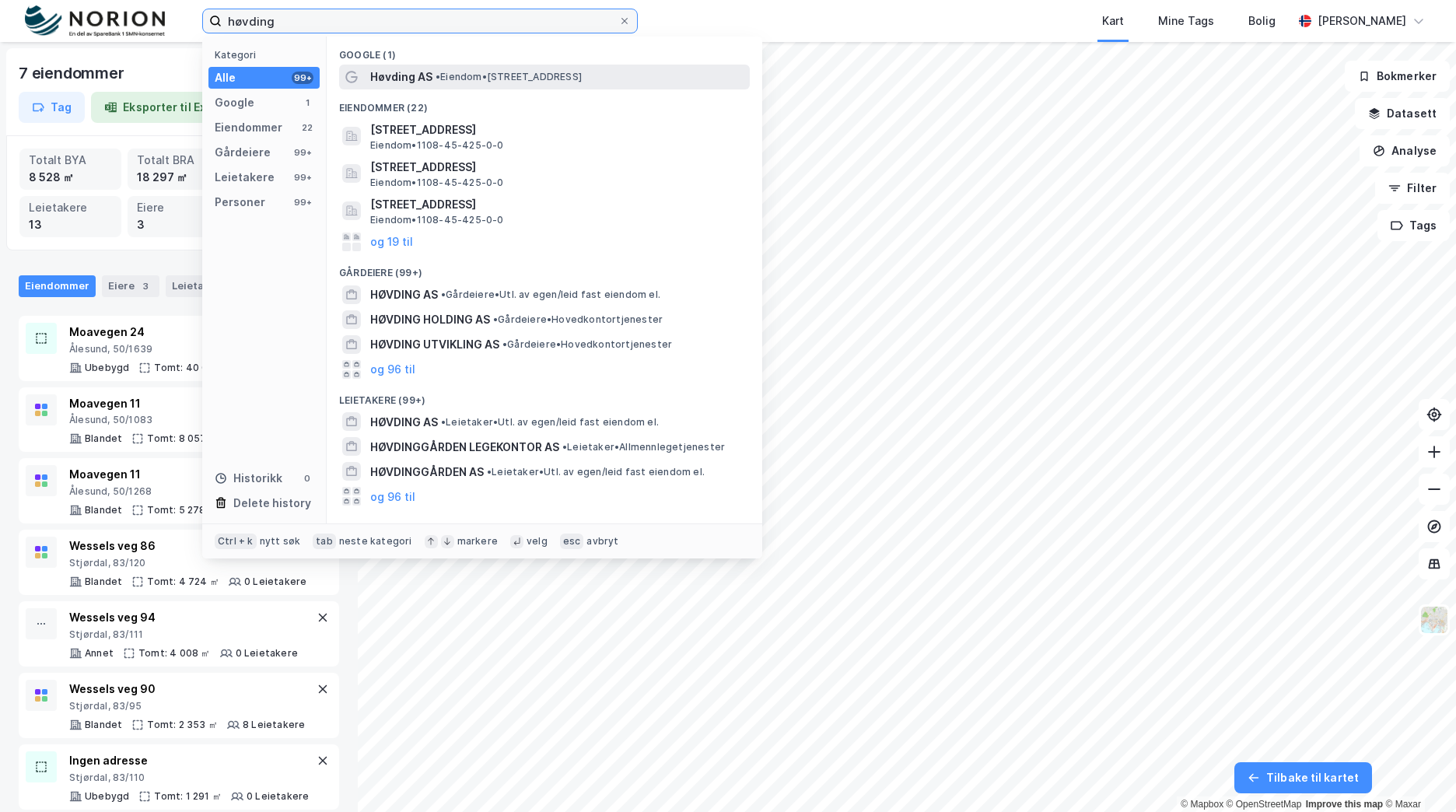
type input "høvding"
click at [414, 77] on span "Høvding AS" at bounding box center [401, 76] width 62 height 18
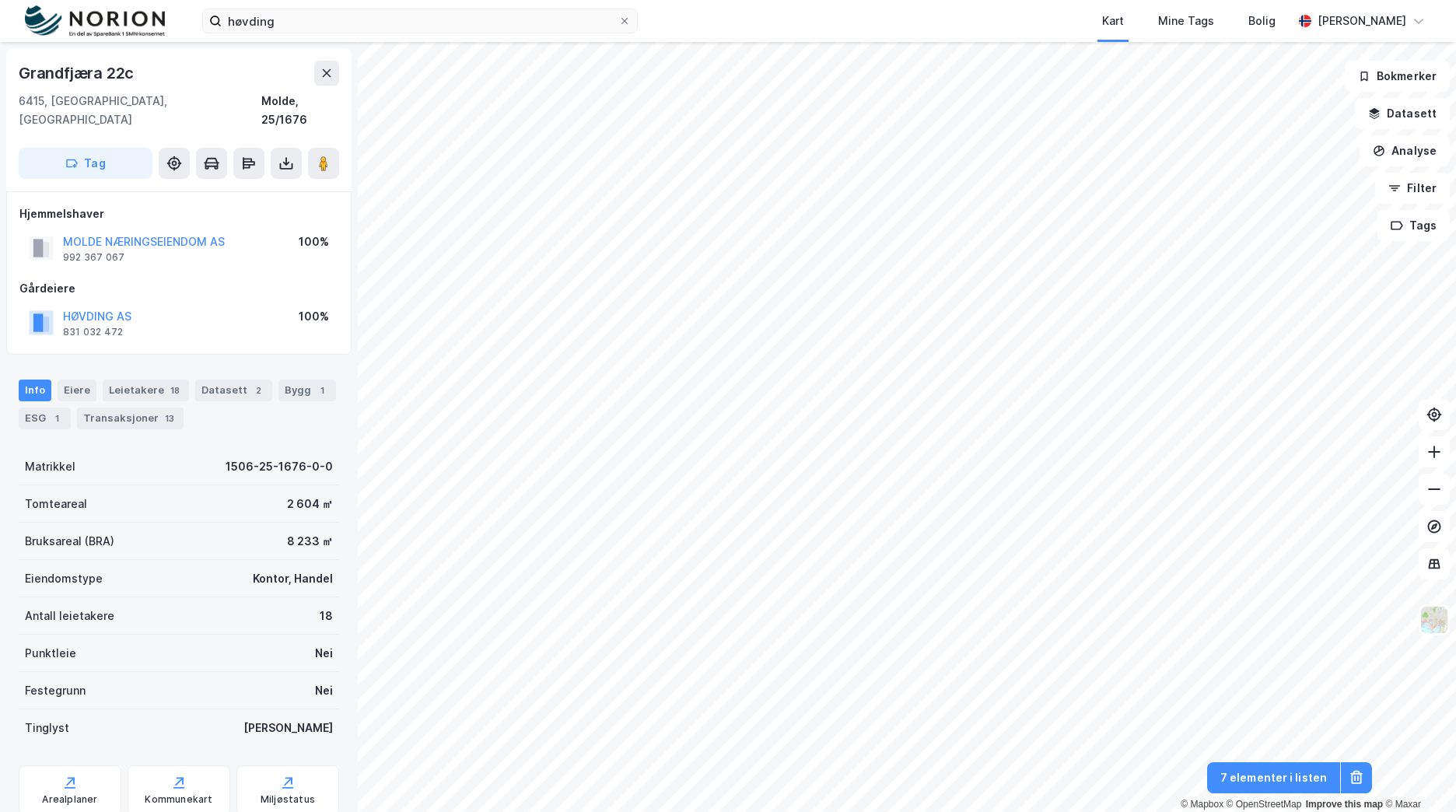
scroll to position [2, 0]
